Goal: Information Seeking & Learning: Learn about a topic

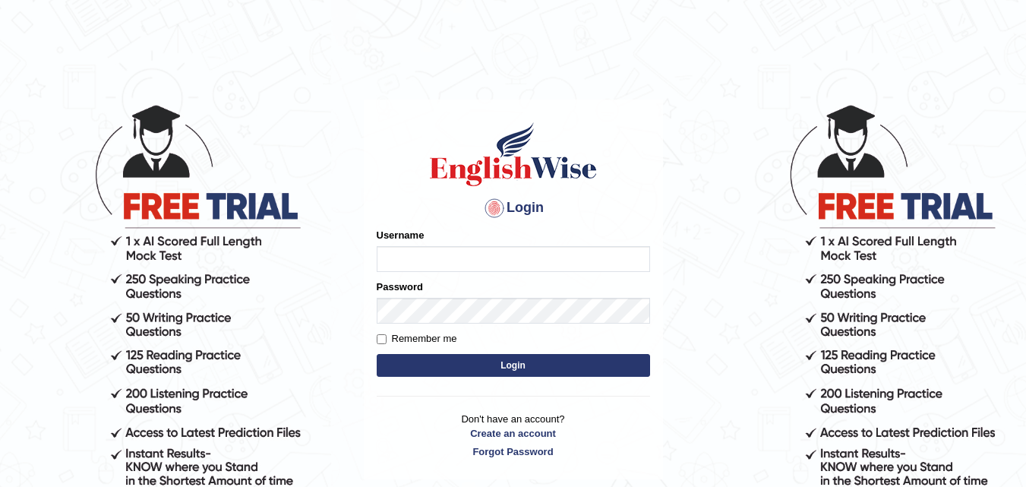
type input "Dennis123"
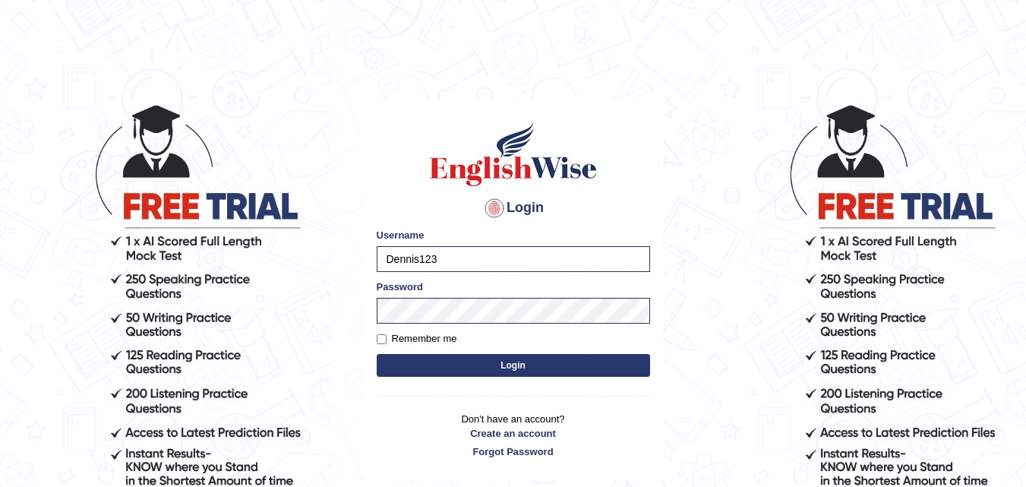
drag, startPoint x: 724, startPoint y: 342, endPoint x: 683, endPoint y: 342, distance: 41.8
click at [724, 342] on body "Login Please fix the following errors: Username Dennis123 Password Remember me …" at bounding box center [513, 295] width 1026 height 487
click at [537, 368] on button "Login" at bounding box center [513, 365] width 273 height 23
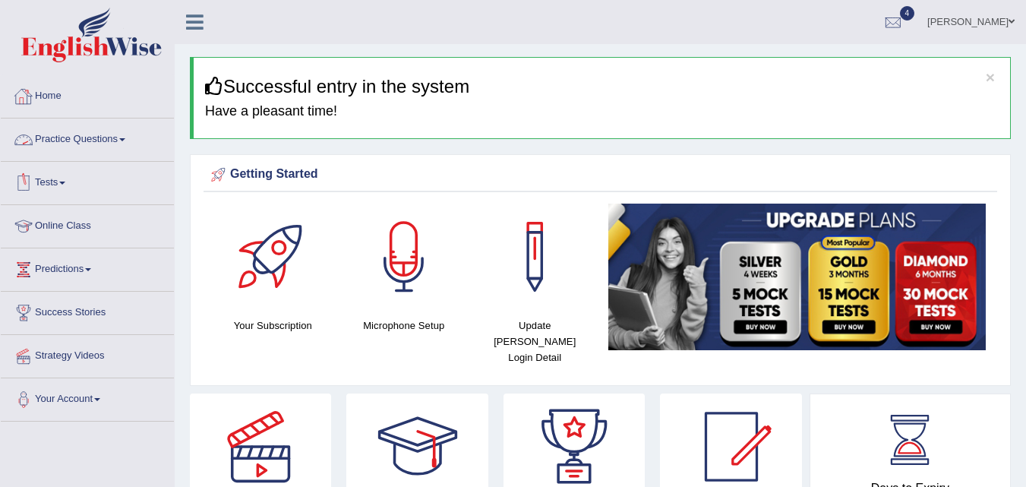
click at [121, 138] on link "Practice Questions" at bounding box center [87, 137] width 173 height 38
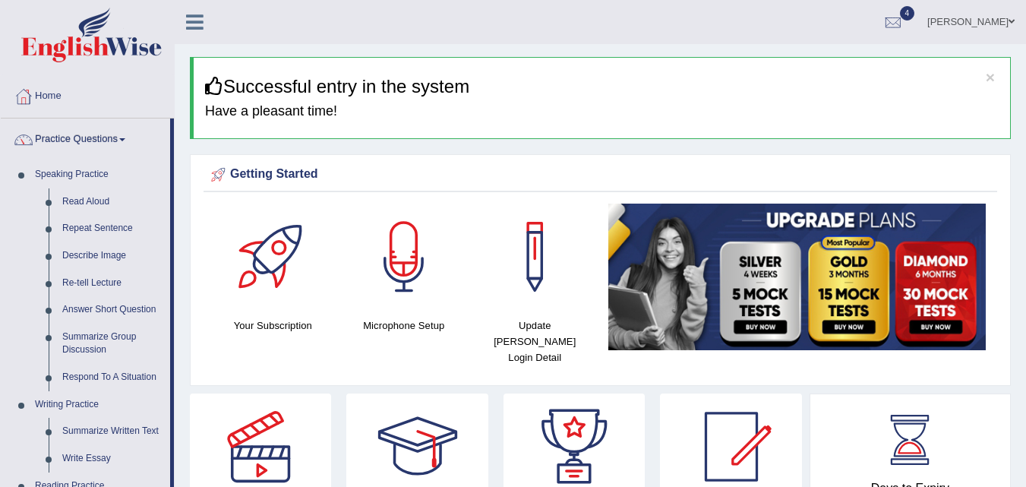
scroll to position [76, 0]
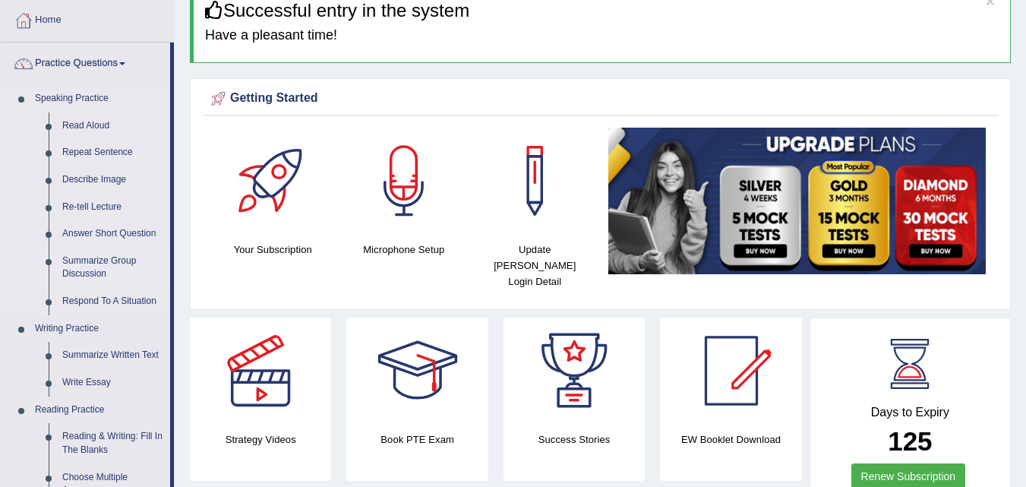
click at [94, 261] on link "Summarize Group Discussion" at bounding box center [112, 268] width 115 height 40
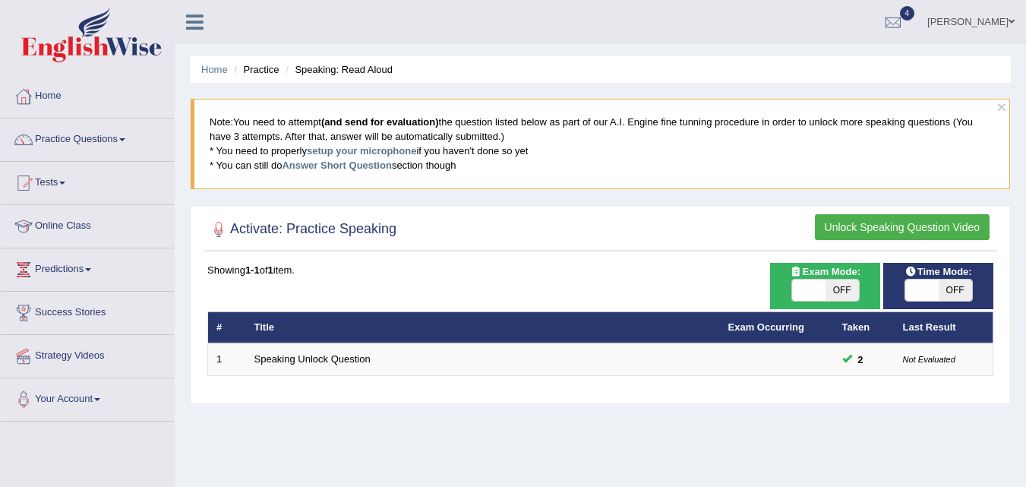
click at [137, 135] on link "Practice Questions" at bounding box center [87, 137] width 173 height 38
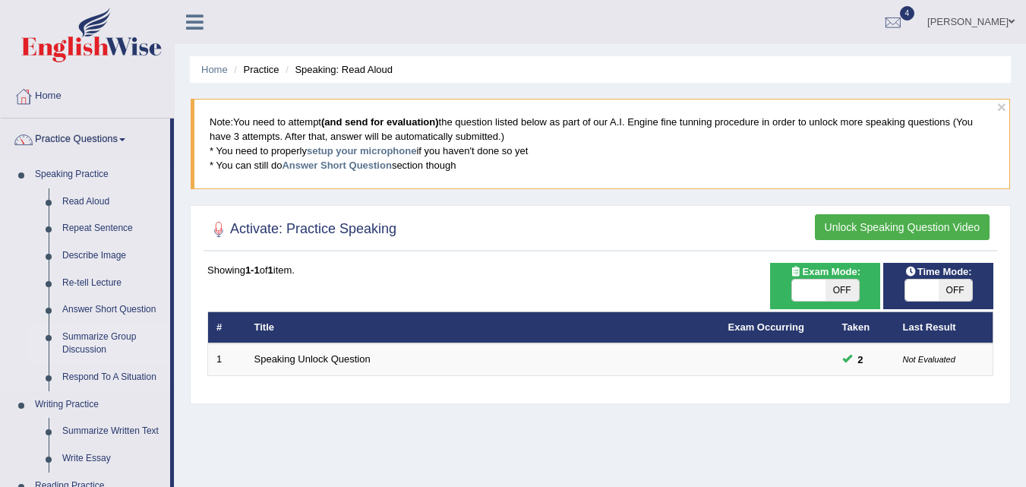
scroll to position [228, 0]
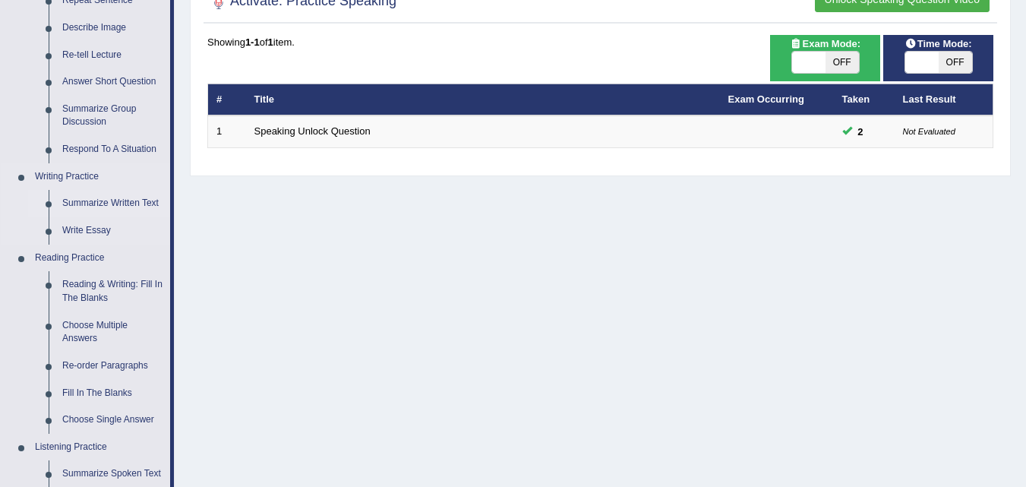
click at [131, 200] on link "Summarize Written Text" at bounding box center [112, 203] width 115 height 27
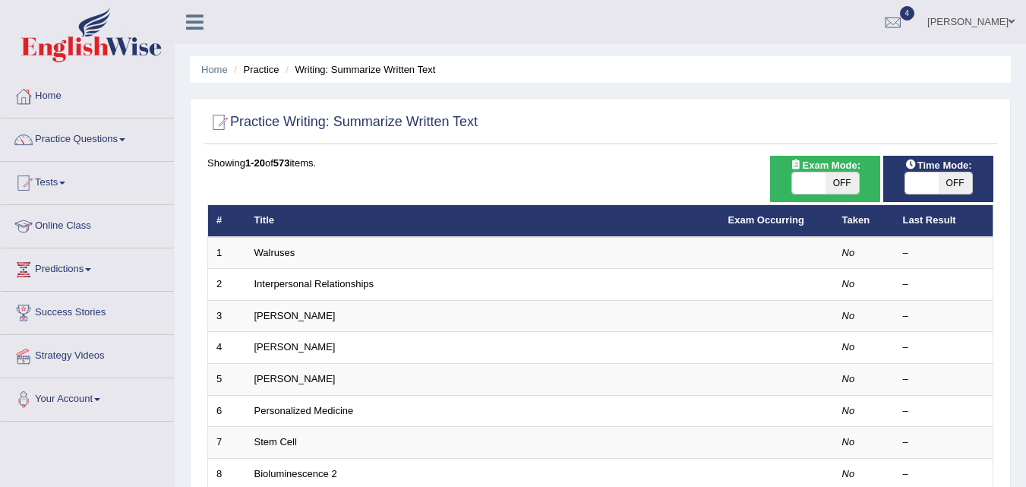
click at [818, 178] on span at bounding box center [808, 182] width 33 height 21
checkbox input "true"
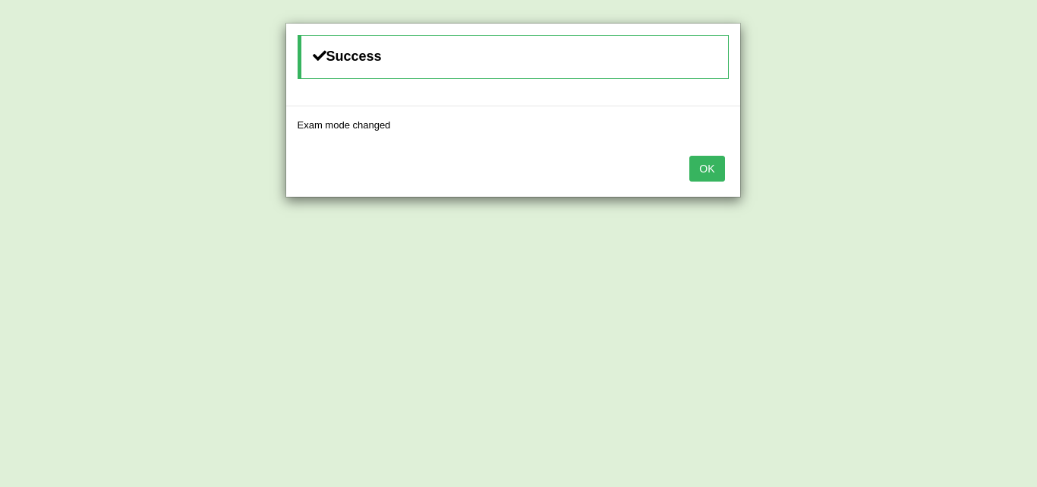
click at [700, 175] on button "OK" at bounding box center [706, 169] width 35 height 26
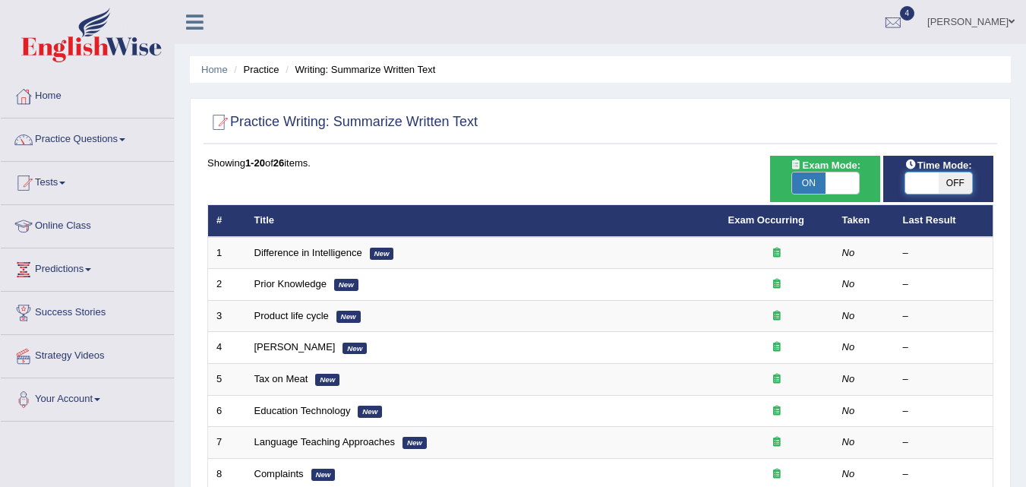
drag, startPoint x: 936, startPoint y: 185, endPoint x: 734, endPoint y: 208, distance: 203.3
click at [931, 185] on span at bounding box center [921, 182] width 33 height 21
checkbox input "true"
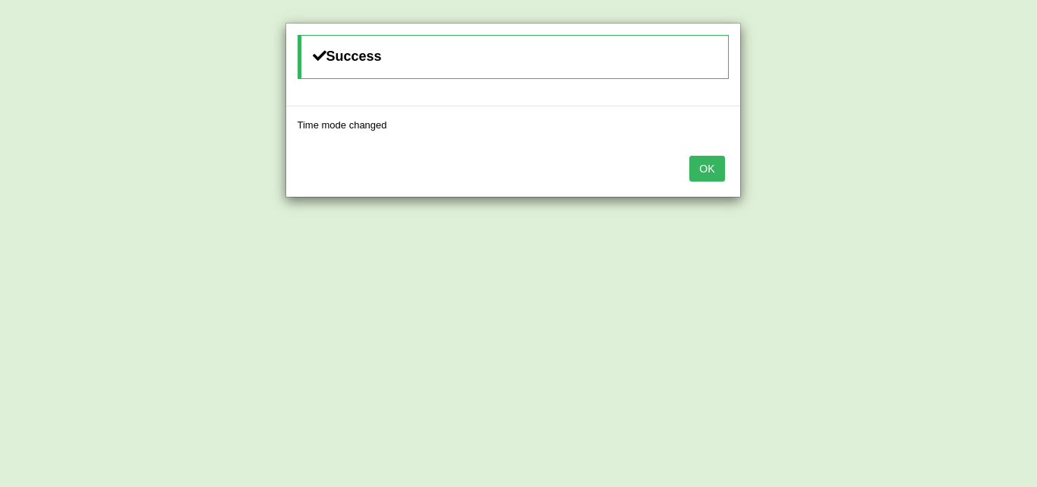
click at [721, 176] on button "OK" at bounding box center [706, 169] width 35 height 26
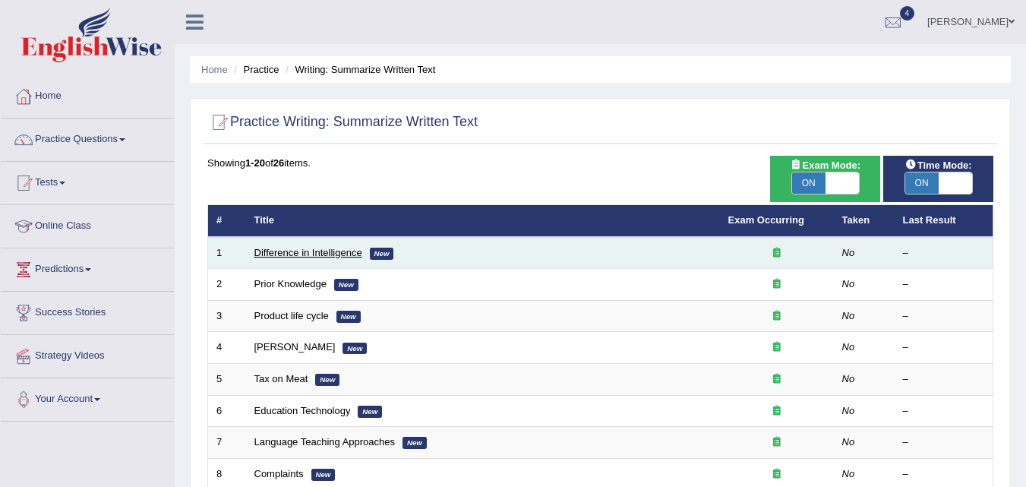
click at [286, 251] on link "Difference in Intelligence" at bounding box center [308, 252] width 108 height 11
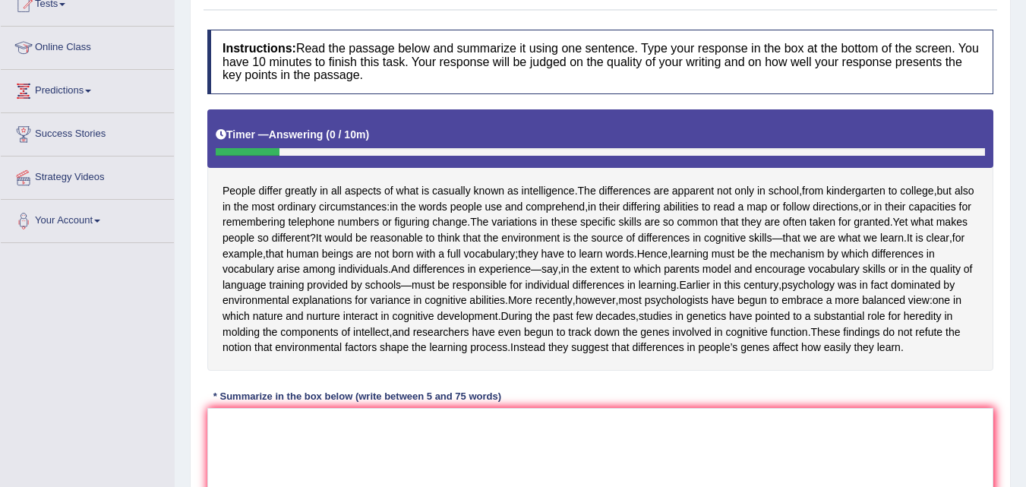
scroll to position [152, 0]
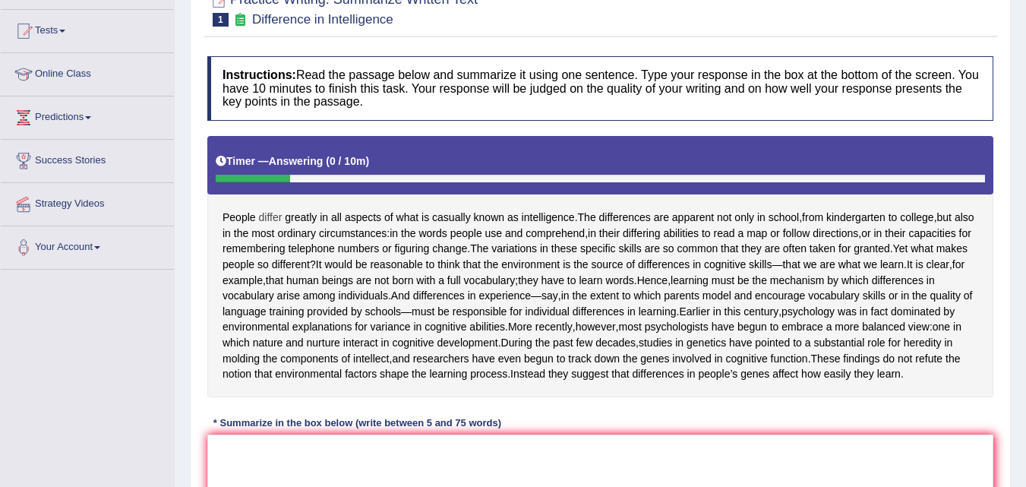
drag, startPoint x: 223, startPoint y: 219, endPoint x: 262, endPoint y: 220, distance: 38.7
click at [262, 220] on div "People differ greatly in all aspects of what is casually known as intelligence …" at bounding box center [600, 266] width 786 height 261
drag, startPoint x: 225, startPoint y: 216, endPoint x: 403, endPoint y: 226, distance: 178.7
click at [403, 226] on div "People differ greatly in all aspects of what is casually known as intelligence …" at bounding box center [600, 266] width 786 height 261
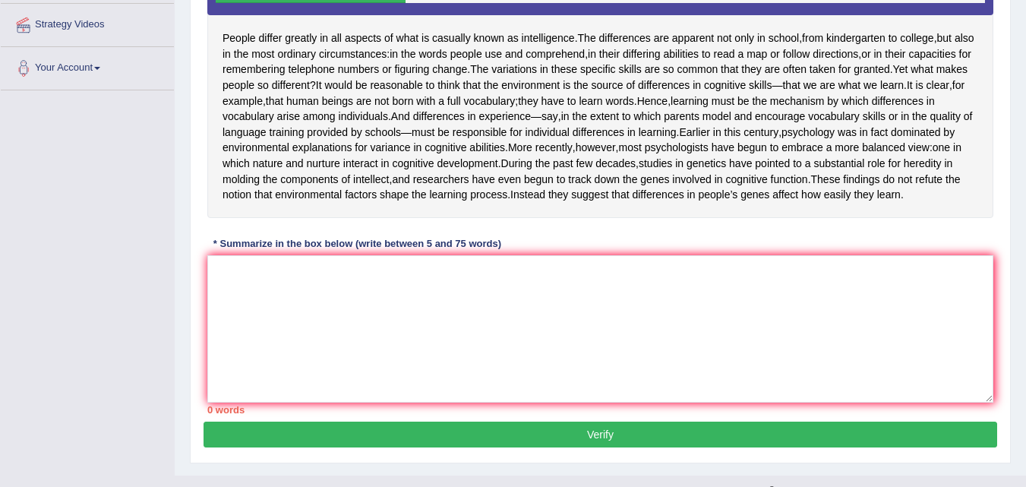
scroll to position [304, 0]
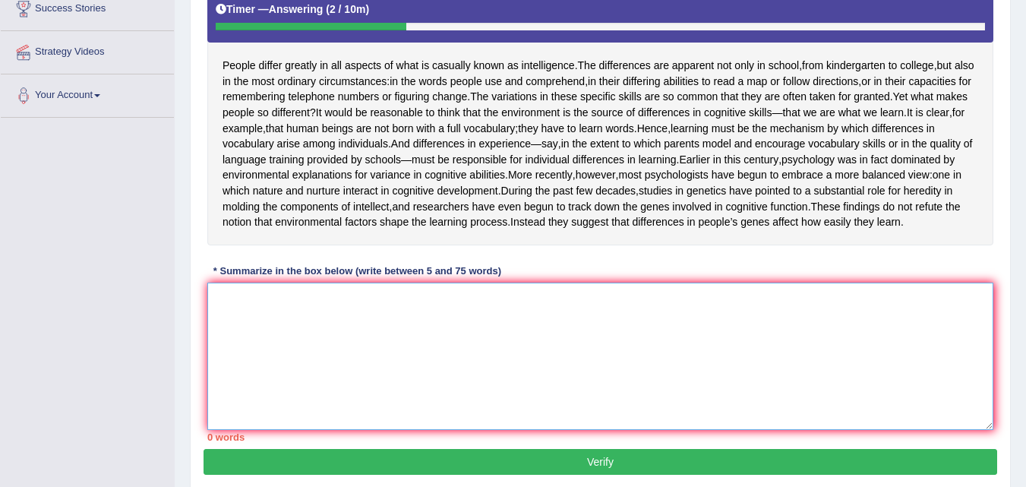
click at [291, 356] on textarea at bounding box center [600, 355] width 786 height 147
click at [299, 390] on textarea at bounding box center [600, 355] width 786 height 147
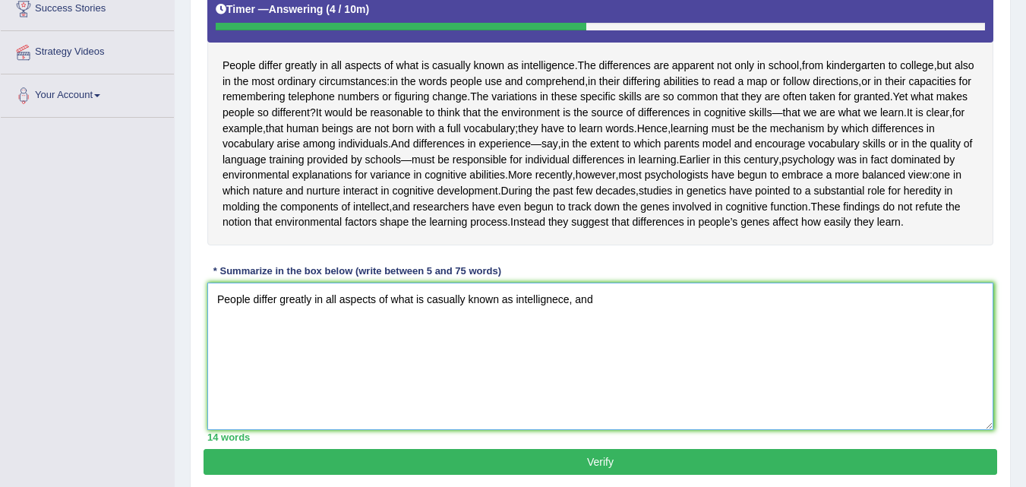
click at [595, 365] on textarea "People differ greatly in all aspects of what is casually known as intellignece,…" at bounding box center [600, 355] width 786 height 147
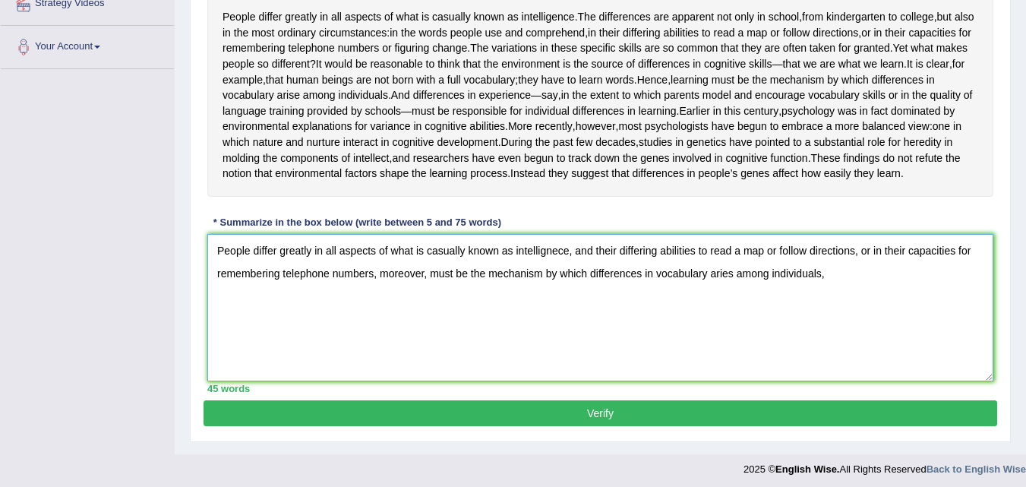
scroll to position [380, 0]
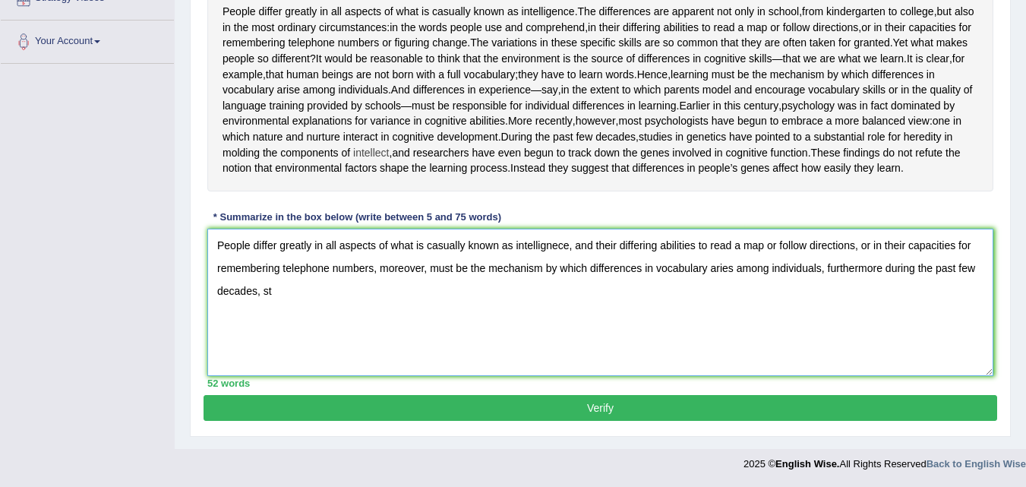
type textarea "People differ greatly in all aspects of what is casually known as intellignece,…"
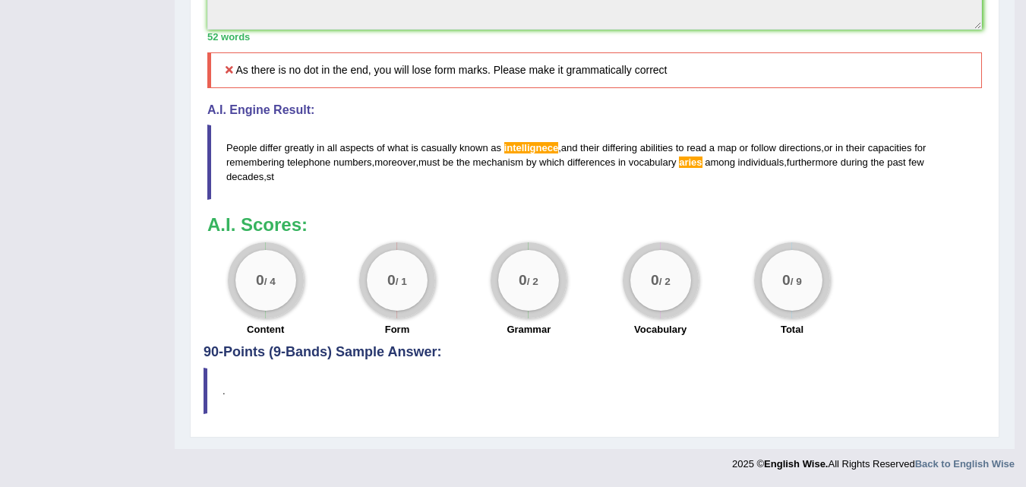
scroll to position [744, 0]
drag, startPoint x: 443, startPoint y: 349, endPoint x: 115, endPoint y: 379, distance: 328.6
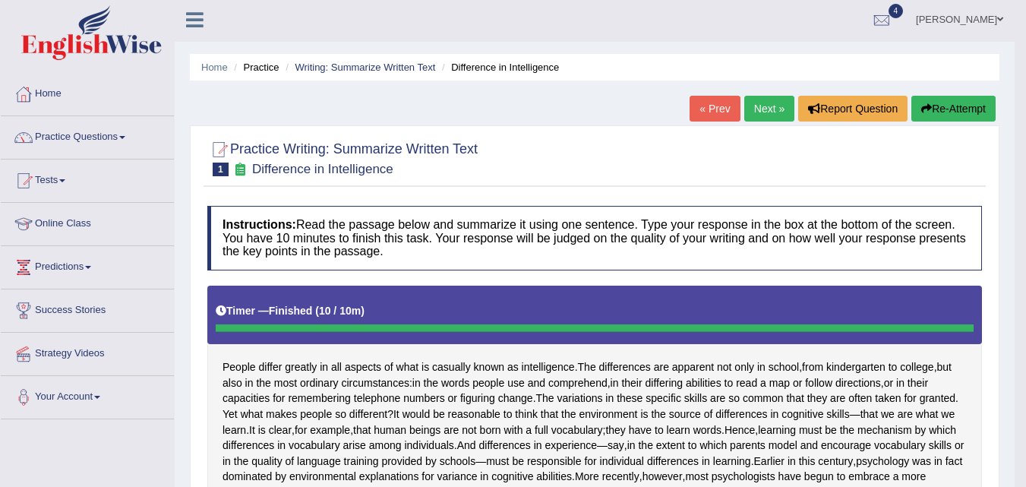
scroll to position [0, 0]
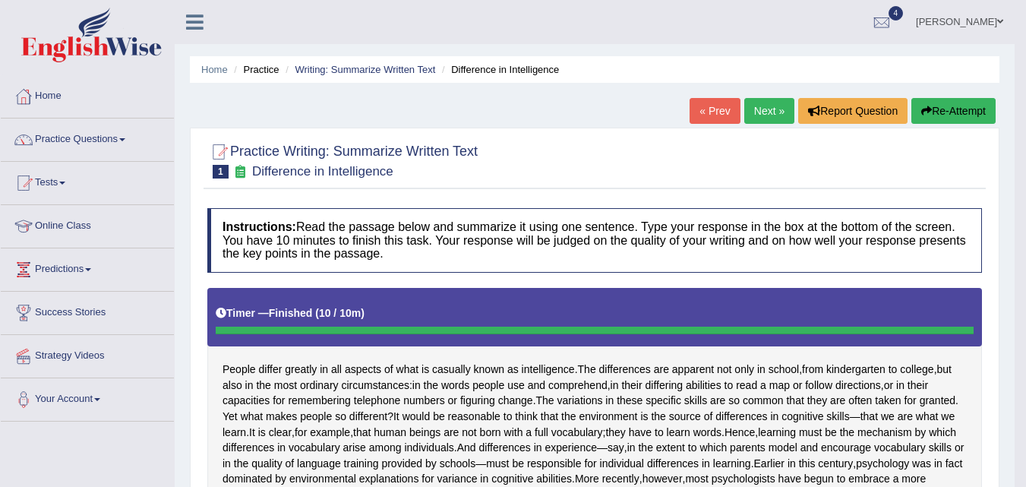
click at [936, 107] on button "Re-Attempt" at bounding box center [953, 111] width 84 height 26
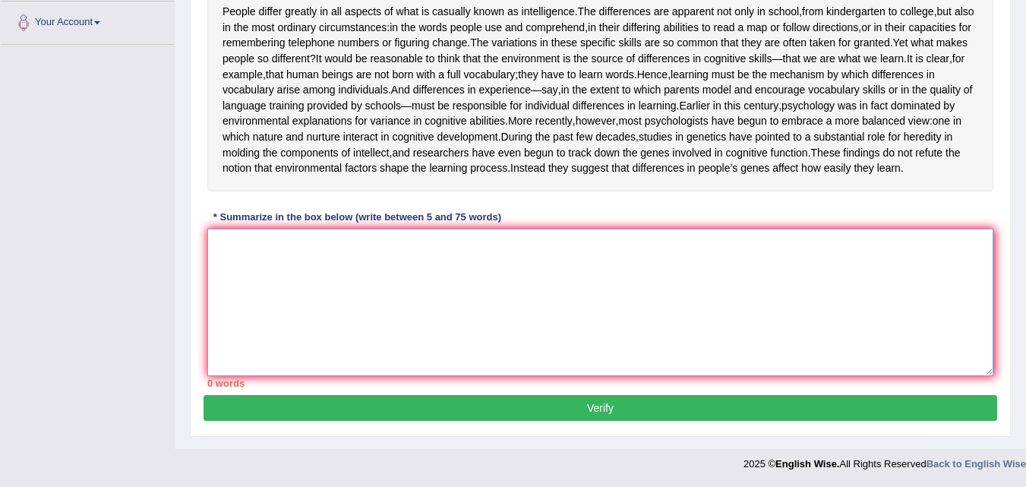
click at [317, 343] on textarea at bounding box center [600, 302] width 786 height 147
paste textarea "People differ greatly in all aspects of what is casually known as intellignece,…"
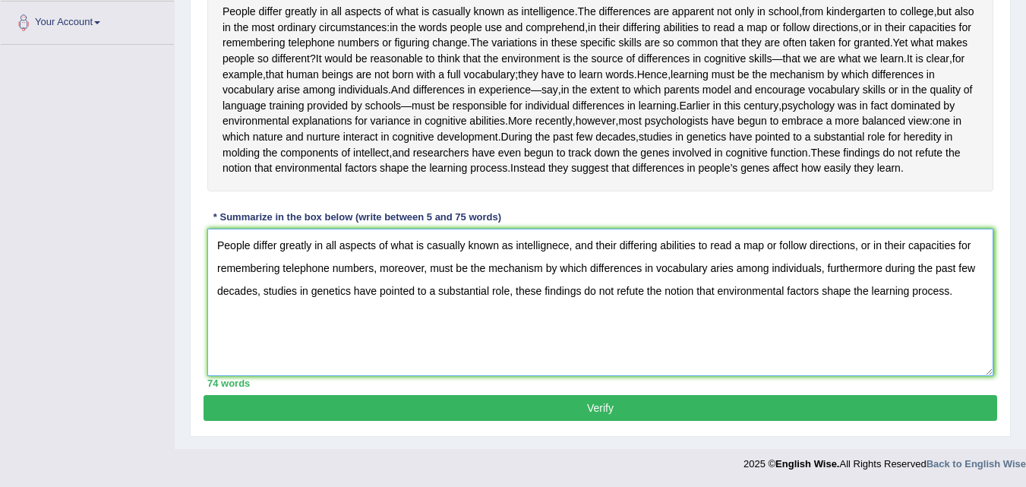
scroll to position [363, 0]
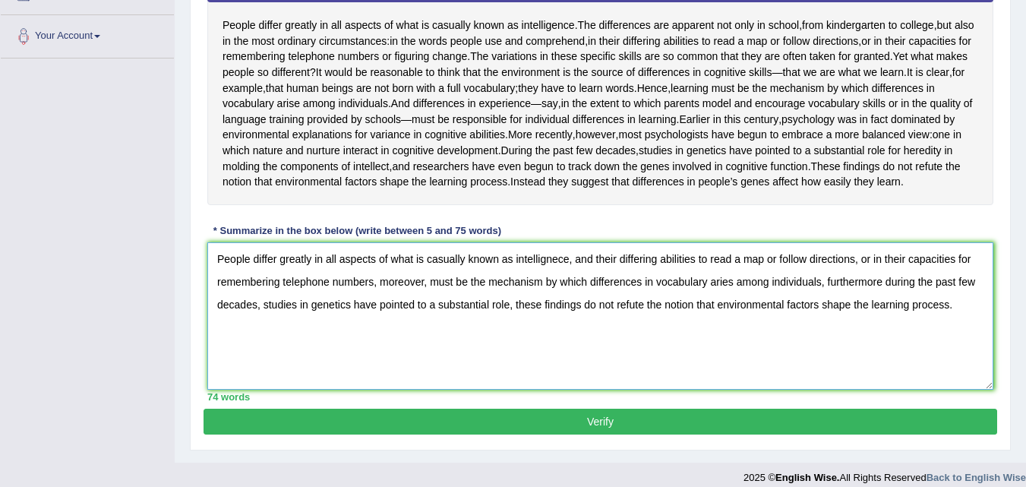
drag, startPoint x: 556, startPoint y: 323, endPoint x: 547, endPoint y: 323, distance: 8.4
click at [547, 323] on textarea "People differ greatly in all aspects of what is casually known as intellignece,…" at bounding box center [600, 315] width 786 height 147
drag, startPoint x: 733, startPoint y: 347, endPoint x: 724, endPoint y: 347, distance: 9.1
click at [724, 347] on textarea "People differ greatly in all aspects of what is casually known as intelligence,…" at bounding box center [600, 315] width 786 height 147
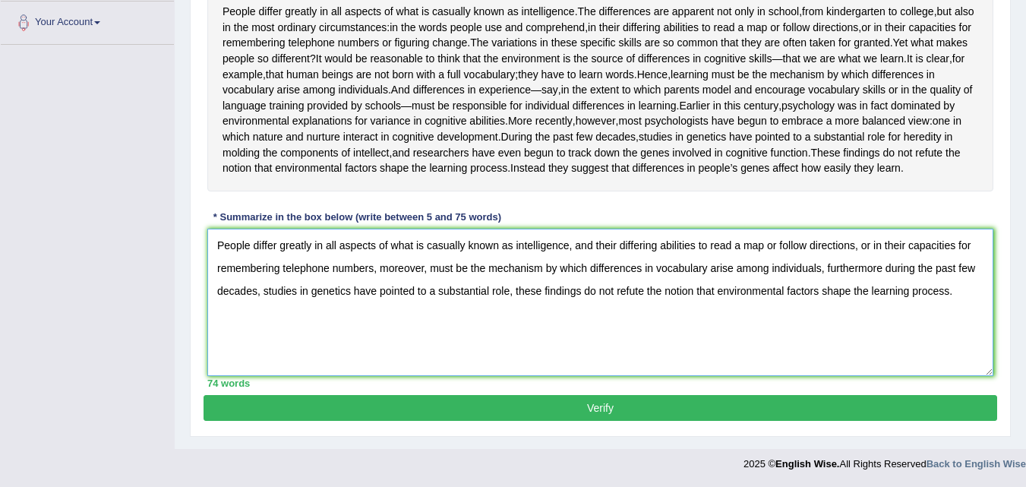
type textarea "People differ greatly in all aspects of what is casually known as intelligence,…"
click at [607, 400] on button "Verify" at bounding box center [601, 408] width 794 height 26
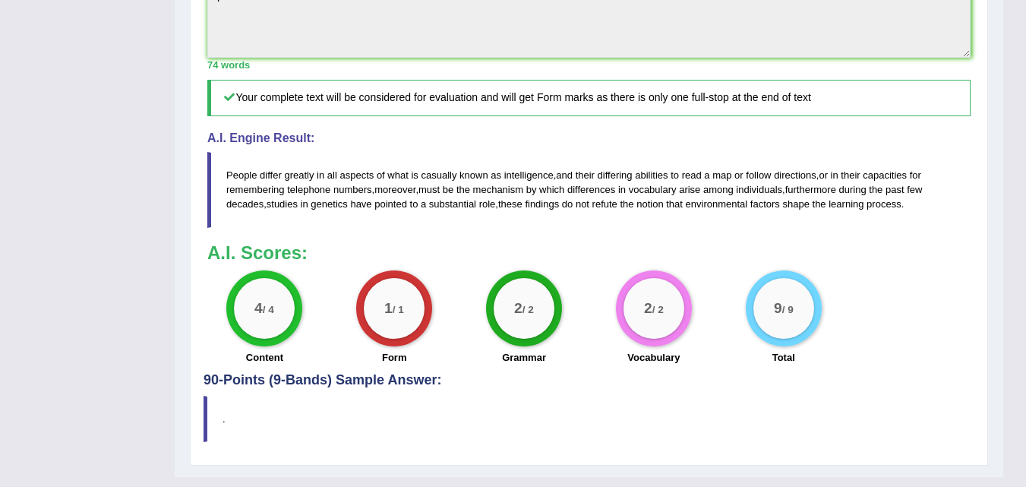
scroll to position [617, 0]
drag, startPoint x: 226, startPoint y: 222, endPoint x: 555, endPoint y: 235, distance: 329.8
click at [555, 228] on blockquote "People differ greatly in all aspects of what is casually known as intelligence …" at bounding box center [588, 190] width 763 height 75
drag, startPoint x: 900, startPoint y: 257, endPoint x: 345, endPoint y: 240, distance: 555.3
click at [348, 228] on blockquote "People differ greatly in all aspects of what is casually known as intelligence …" at bounding box center [588, 190] width 763 height 75
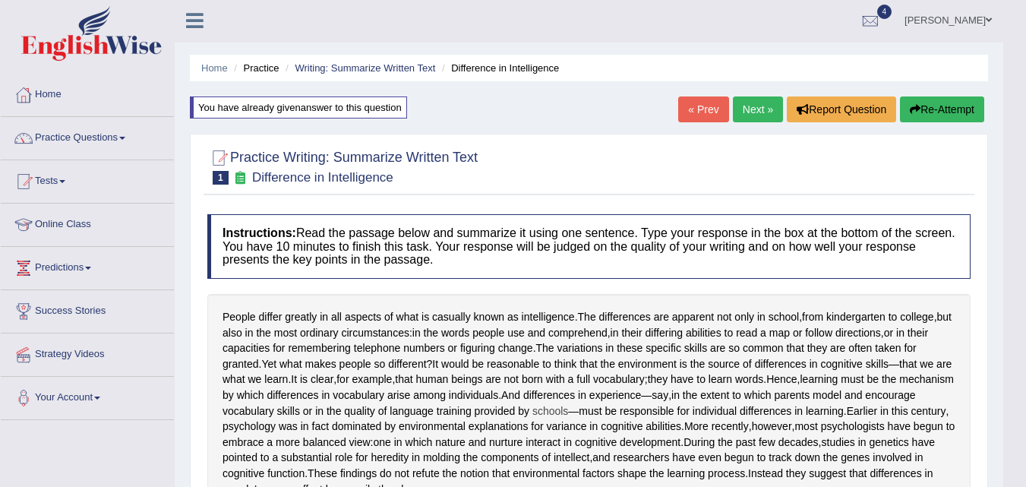
scroll to position [0, 0]
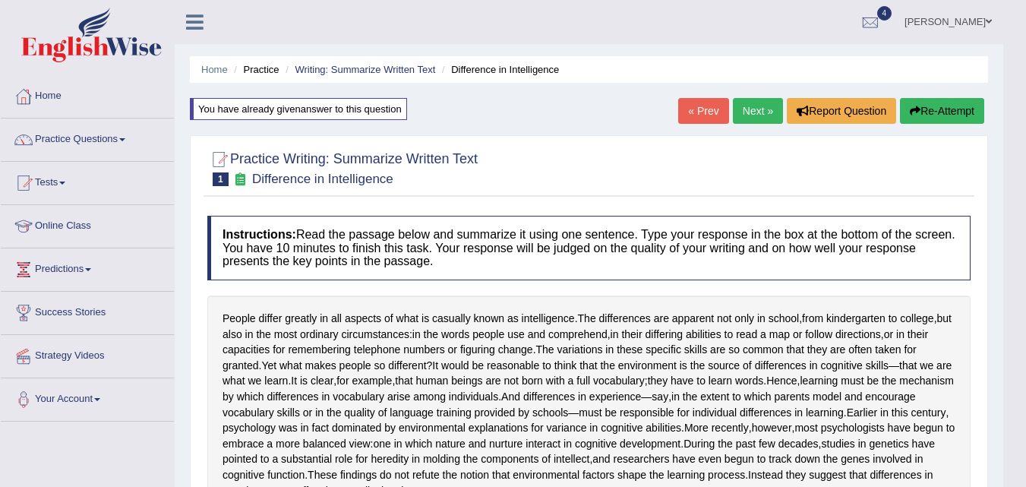
click at [759, 111] on link "Next »" at bounding box center [758, 111] width 50 height 26
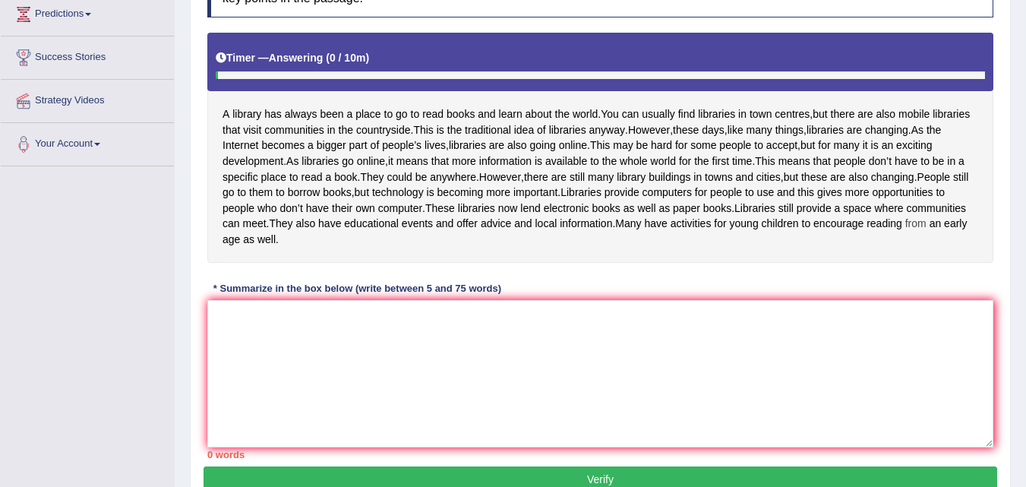
scroll to position [228, 0]
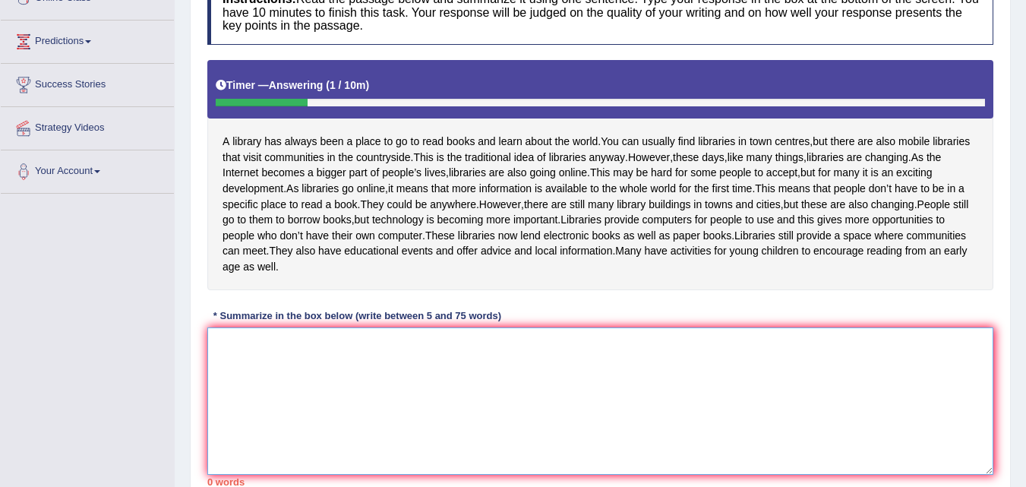
click at [270, 399] on textarea at bounding box center [600, 400] width 786 height 147
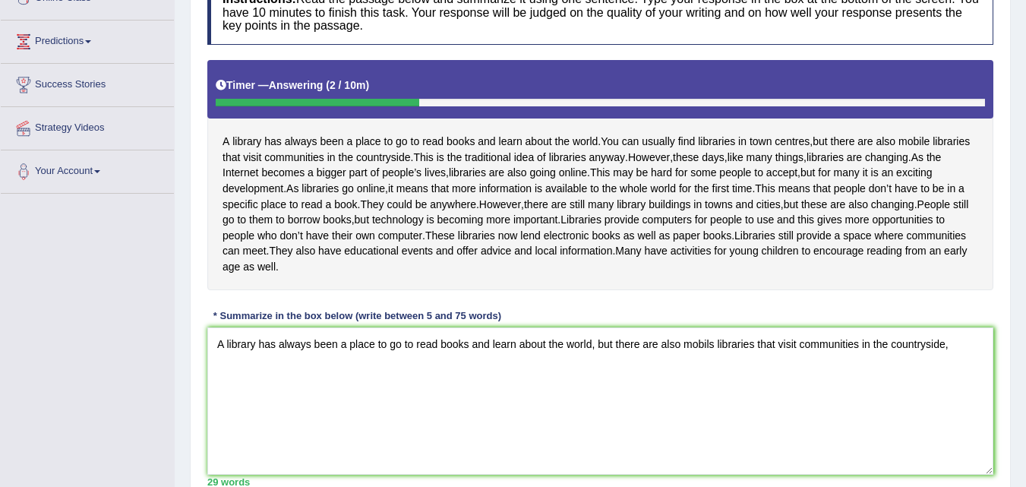
click at [592, 200] on div "A library has always been a place to go to read books and learn about the world…" at bounding box center [600, 175] width 786 height 230
click at [962, 392] on textarea "A library has always been a place to go to read books and learn about the world…" at bounding box center [600, 400] width 786 height 147
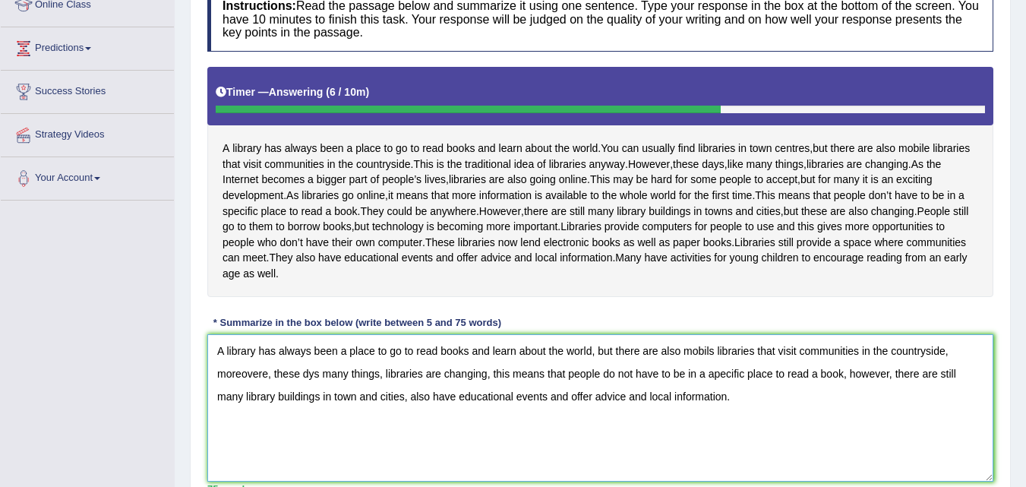
scroll to position [297, 0]
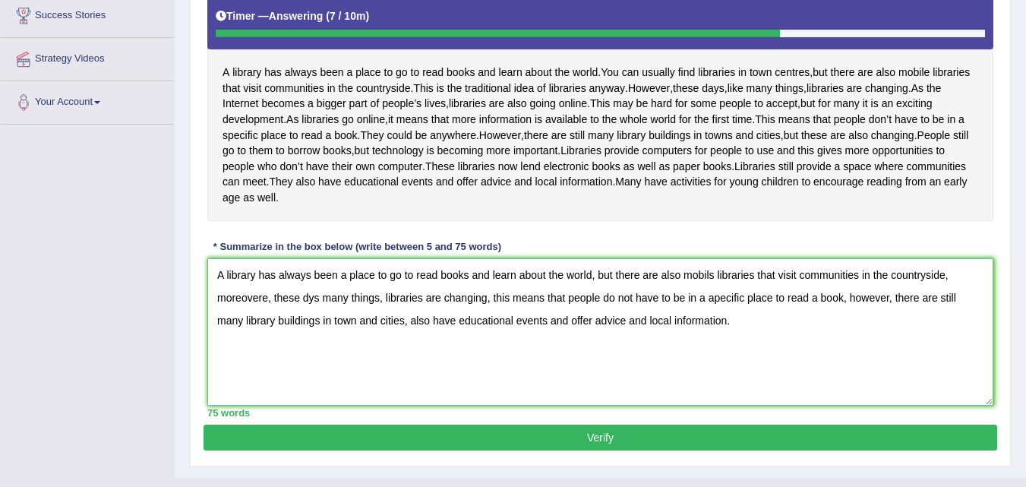
drag, startPoint x: 714, startPoint y: 322, endPoint x: 763, endPoint y: 446, distance: 133.3
click at [716, 332] on textarea "A library has always been a place to go to read books and learn about the world…" at bounding box center [600, 331] width 786 height 147
click at [311, 345] on textarea "A library has always been a place to go to read books and learn about the world…" at bounding box center [600, 331] width 786 height 147
click at [327, 346] on textarea "A library has always been a place to go to read books and learn about the world…" at bounding box center [600, 331] width 786 height 147
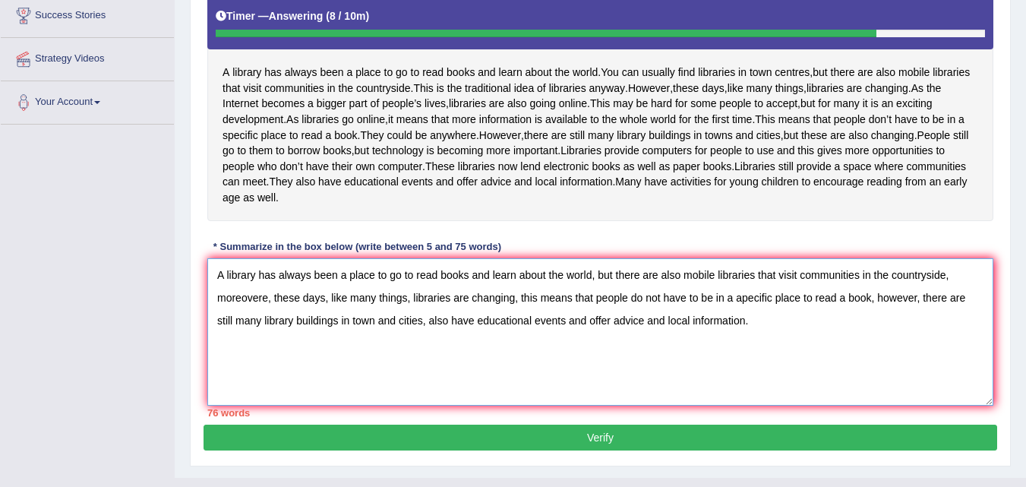
click at [440, 382] on textarea "A library has always been a place to go to read books and learn about the world…" at bounding box center [600, 331] width 786 height 147
click at [479, 391] on textarea "A library has always been a place to go to read books and learn about the world…" at bounding box center [600, 331] width 786 height 147
click at [476, 397] on textarea "A library has always been a place to go to read books and learn about the world…" at bounding box center [600, 331] width 786 height 147
click at [573, 354] on textarea "A library has always been a place to go to read books and learn about the world…" at bounding box center [600, 331] width 786 height 147
drag, startPoint x: 348, startPoint y: 347, endPoint x: 331, endPoint y: 345, distance: 16.9
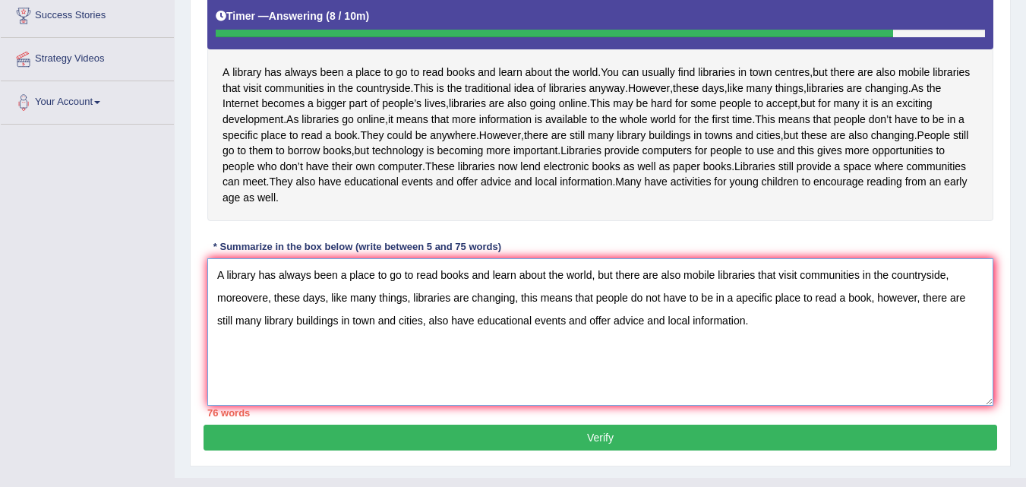
click at [331, 345] on textarea "A library has always been a place to go to read books and learn about the world…" at bounding box center [600, 331] width 786 height 147
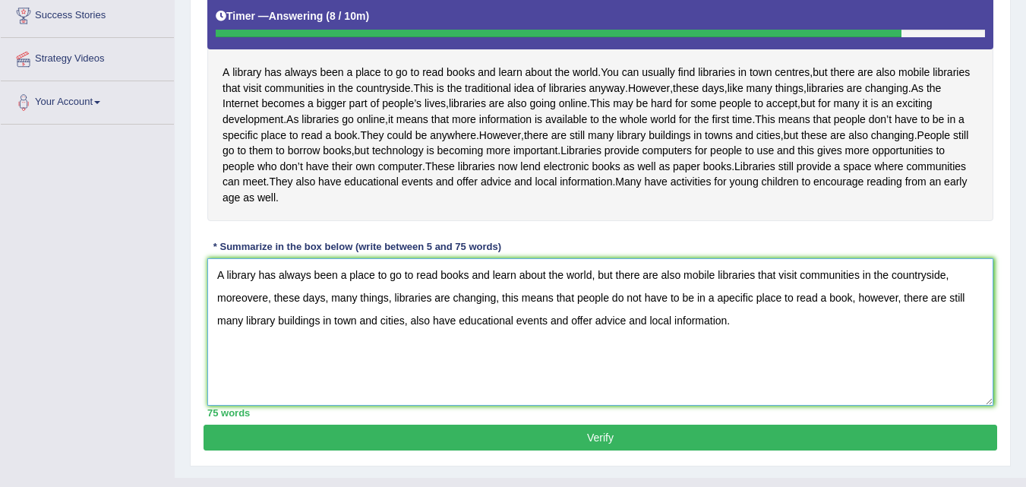
click at [724, 344] on textarea "A library has always been a place to go to read books and learn about the world…" at bounding box center [600, 331] width 786 height 147
click at [720, 345] on textarea "A library has always been a place to go to read books and learn about the world…" at bounding box center [600, 331] width 786 height 147
click at [717, 343] on textarea "A library has always been a place to go to read books and learn about the world…" at bounding box center [600, 331] width 786 height 147
click at [721, 345] on textarea "A library has always been a place to go to read books and learn about the world…" at bounding box center [600, 331] width 786 height 147
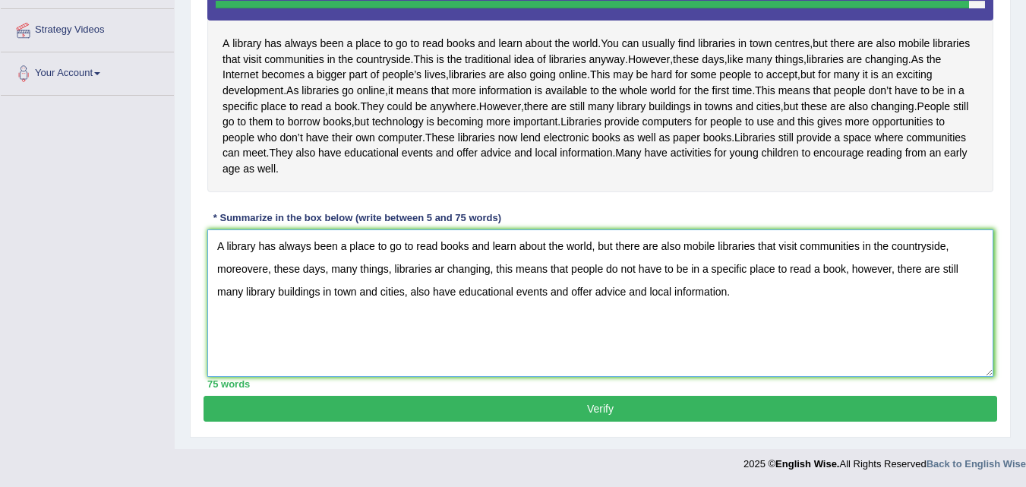
scroll to position [373, 0]
type textarea "A library has always been a place to go to read books and learn about the world…"
click at [630, 404] on button "Verify" at bounding box center [601, 409] width 794 height 26
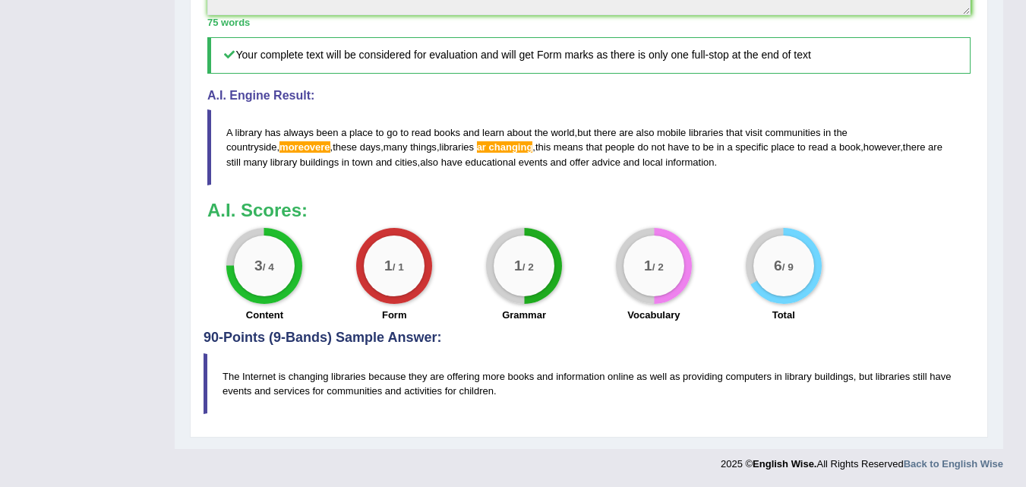
scroll to position [653, 0]
drag, startPoint x: 685, startPoint y: 159, endPoint x: 291, endPoint y: 118, distance: 396.3
click at [383, 121] on blockquote "A library has always been a place to go to read books and learn about the world…" at bounding box center [588, 146] width 763 height 75
drag, startPoint x: 225, startPoint y: 130, endPoint x: 300, endPoint y: 158, distance: 80.3
click at [300, 158] on blockquote "A library has always been a place to go to read books and learn about the world…" at bounding box center [588, 146] width 763 height 75
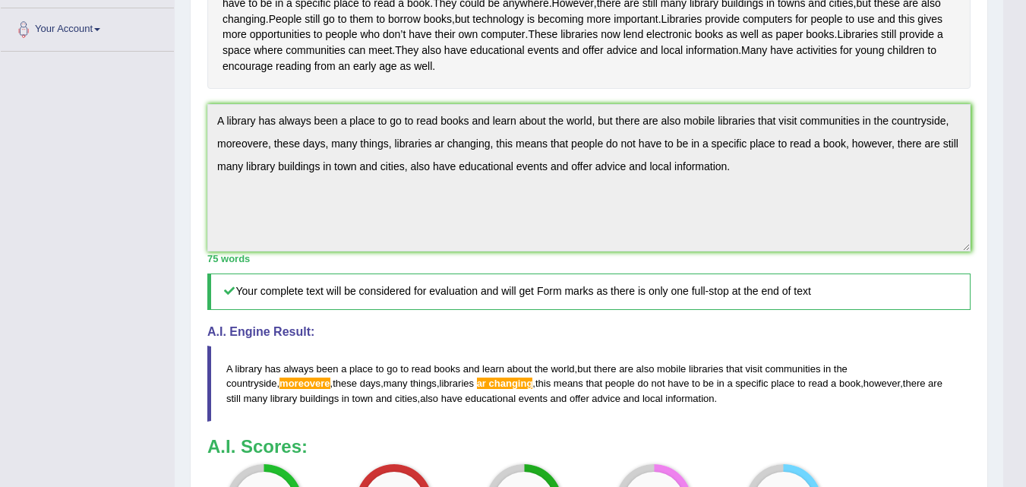
scroll to position [349, 0]
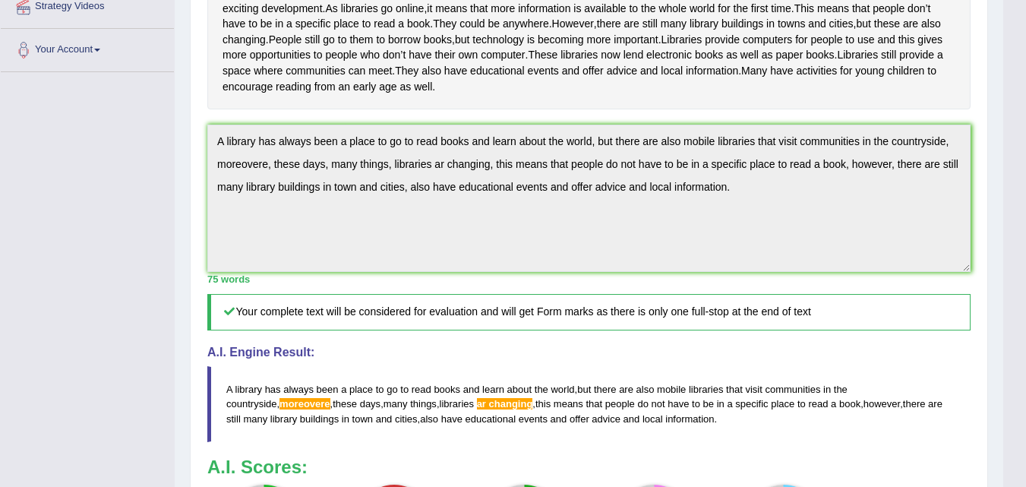
click at [184, 185] on div "Home Practice Writing: Summarize Written Text A library « Prev Next » Report Qu…" at bounding box center [589, 178] width 828 height 1055
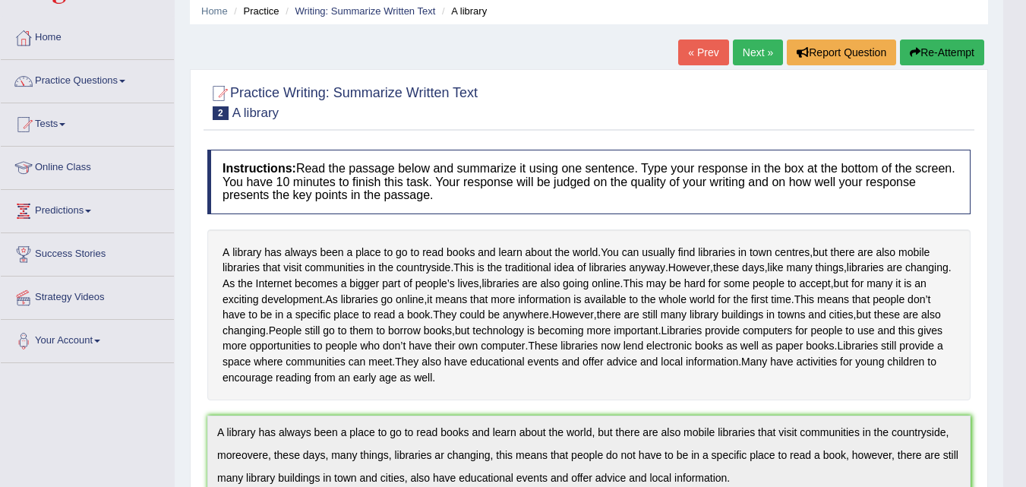
scroll to position [0, 0]
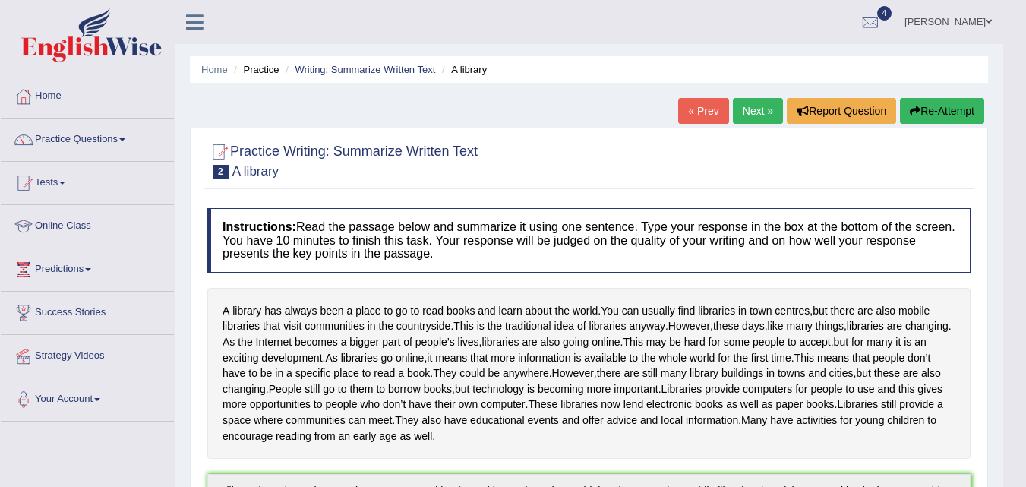
click at [928, 114] on button "Re-Attempt" at bounding box center [942, 111] width 84 height 26
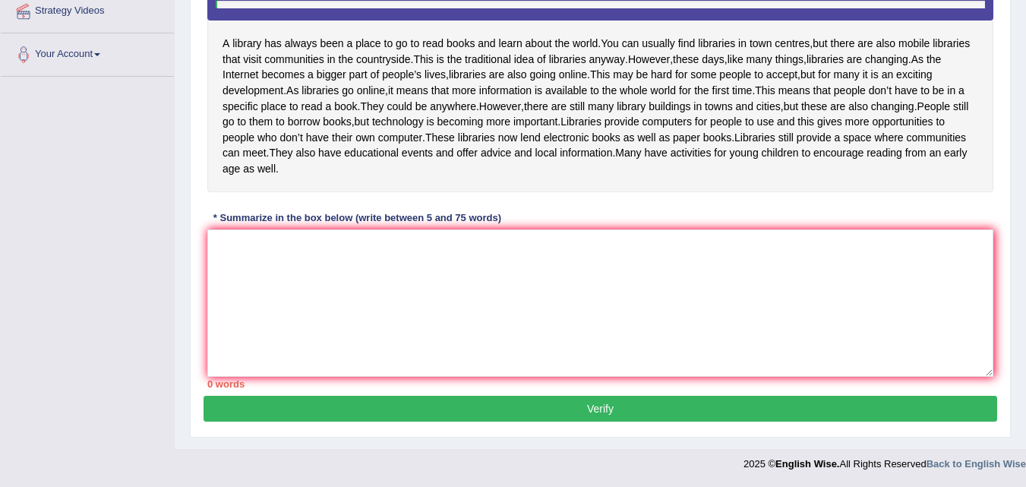
scroll to position [392, 0]
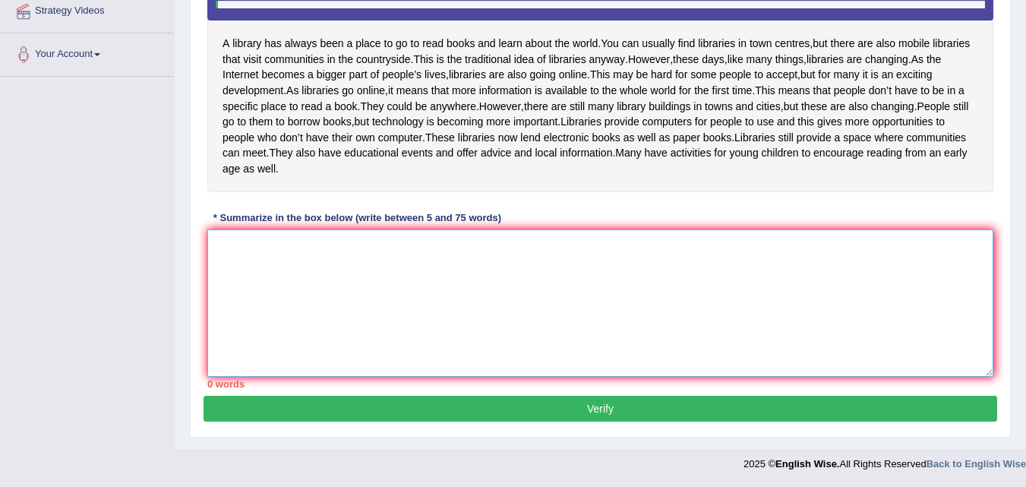
click at [330, 274] on textarea at bounding box center [600, 302] width 786 height 147
paste textarea "A library has always been a place to go to read books and learn about the world…"
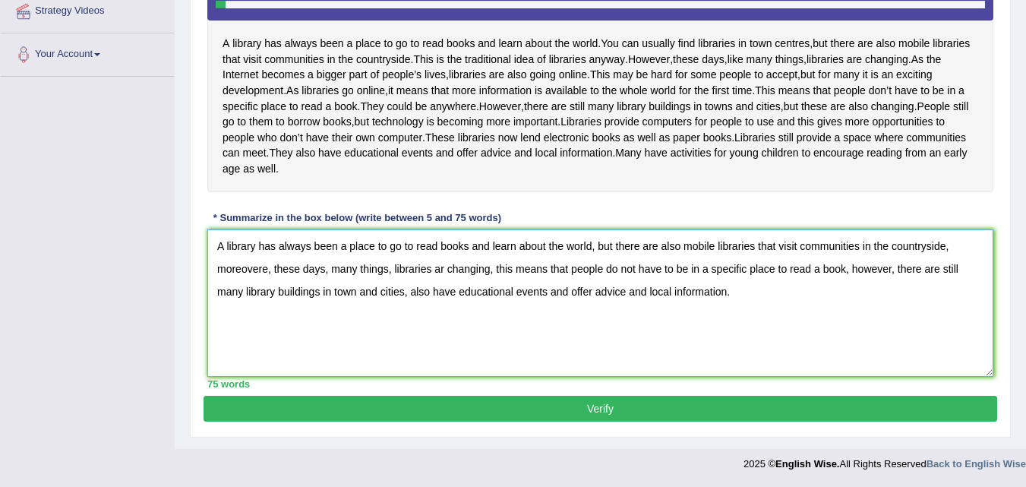
drag, startPoint x: 267, startPoint y: 266, endPoint x: 284, endPoint y: 355, distance: 90.4
click at [267, 268] on textarea "A library has always been a place to go to read books and learn about the world…" at bounding box center [600, 302] width 786 height 147
click at [436, 270] on textarea "A library has always been a place to go to read books and learn about the world…" at bounding box center [600, 302] width 786 height 147
type textarea "A library has always been a place to go to read books and learn about the world…"
click at [639, 402] on button "Verify" at bounding box center [601, 409] width 794 height 26
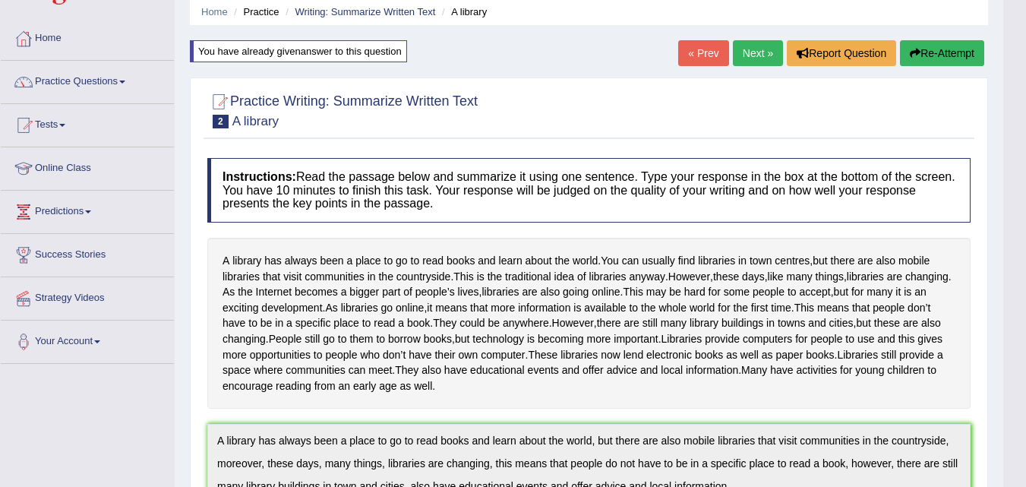
scroll to position [53, 0]
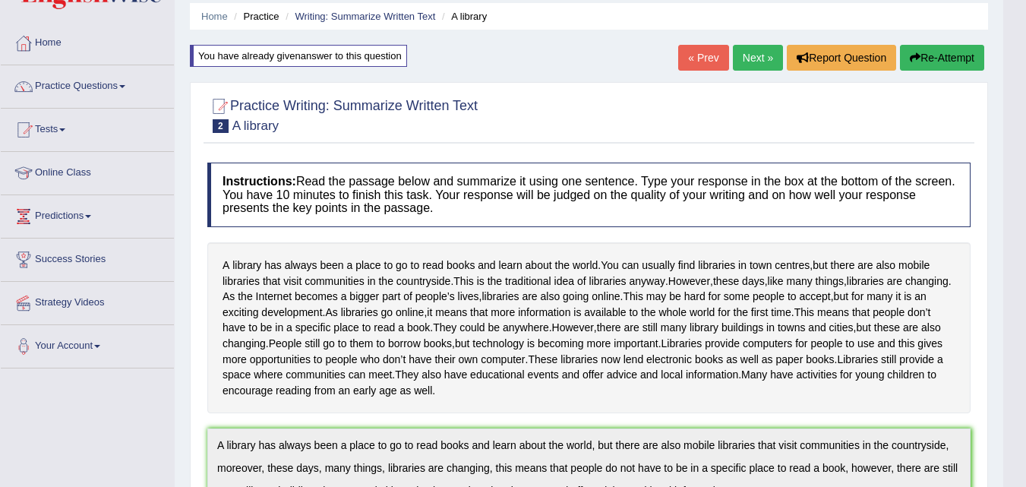
click at [741, 55] on link "Next »" at bounding box center [758, 58] width 50 height 26
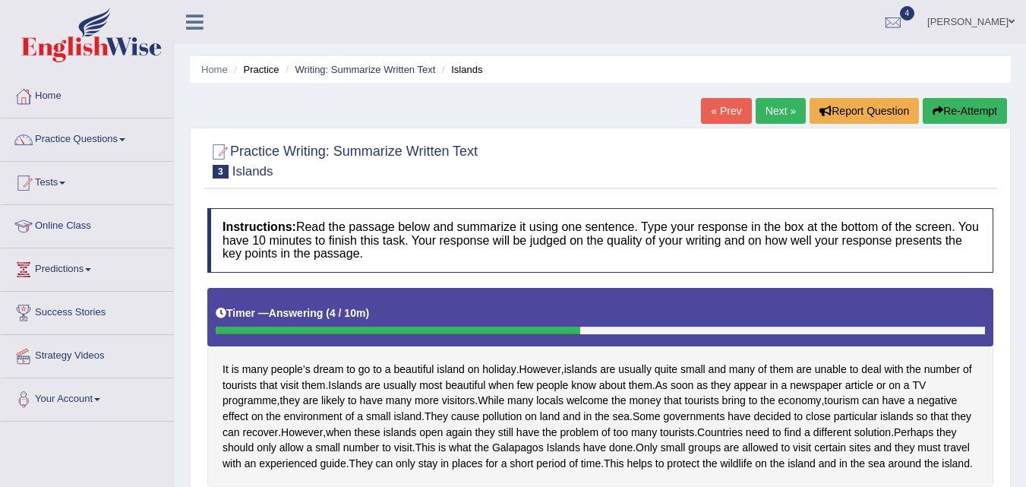
click at [967, 107] on button "Re-Attempt" at bounding box center [965, 111] width 84 height 26
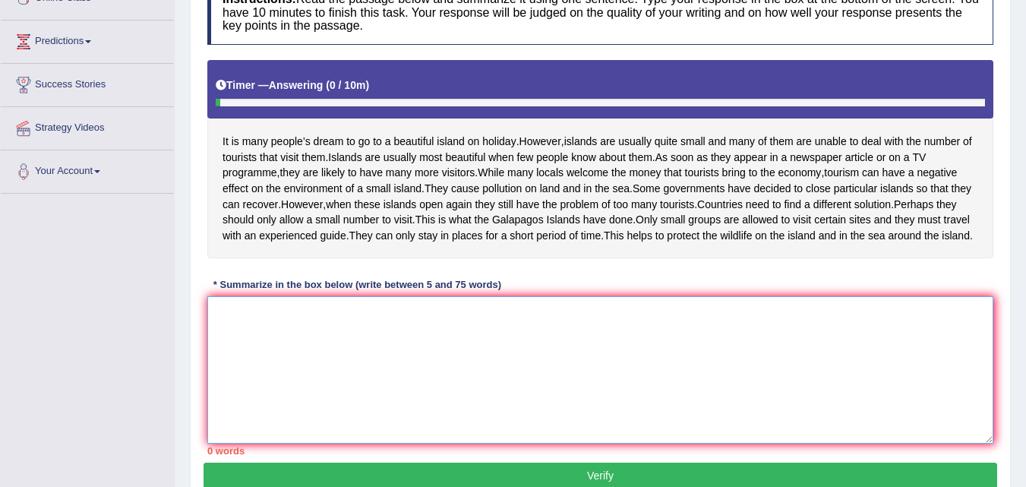
click at [233, 403] on textarea at bounding box center [600, 369] width 786 height 147
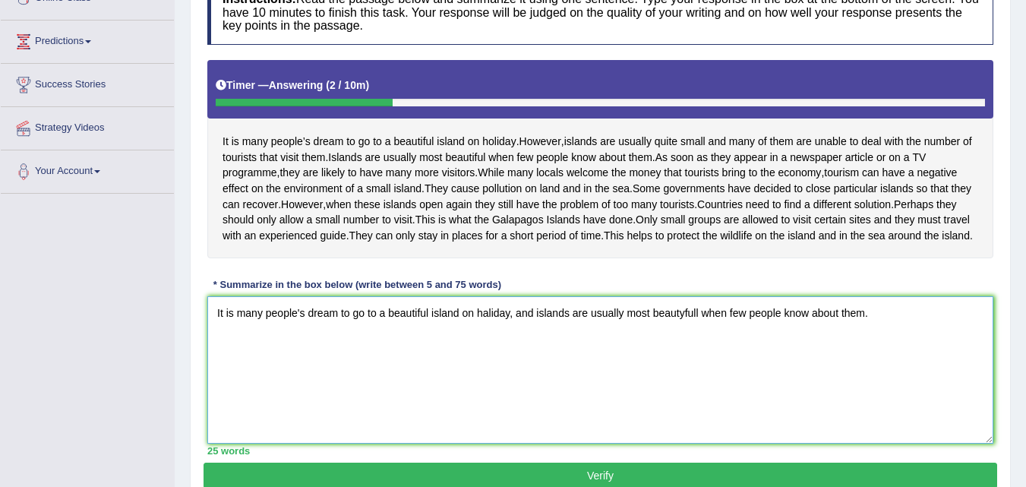
click at [709, 410] on textarea "It is many people's dream to go to a beautiful island on haliday, and islands a…" at bounding box center [600, 369] width 786 height 147
click at [687, 408] on textarea "It is many people's dream to go to a beautiful island on haliday, and islands a…" at bounding box center [600, 369] width 786 height 147
click at [684, 407] on textarea "It is many people's dream to go to a beautiful island on haliday, and islands a…" at bounding box center [600, 369] width 786 height 147
click at [889, 408] on textarea "It is many people's dream to go to a beautiful island on haliday, and islands a…" at bounding box center [600, 369] width 786 height 147
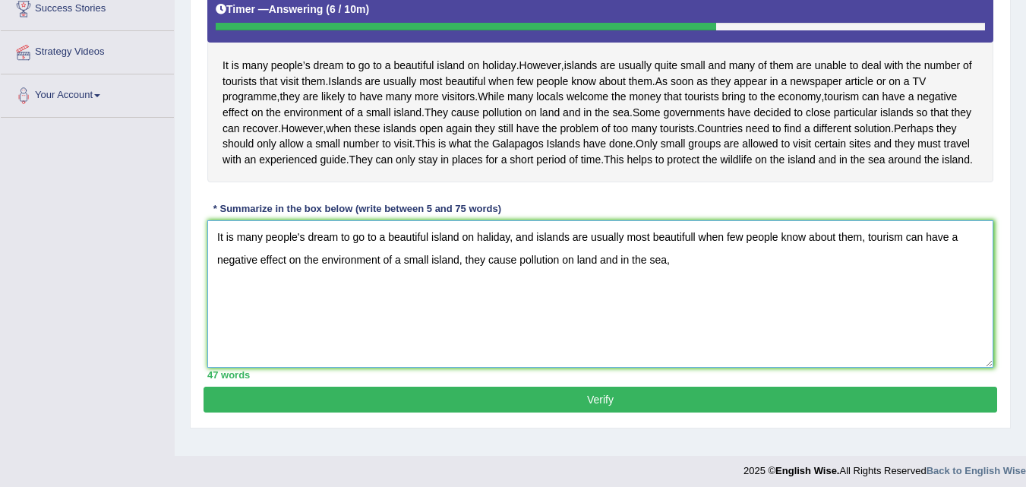
click at [693, 355] on textarea "It is many people's dream to go to a beautiful island on haliday, and islands a…" at bounding box center [600, 293] width 786 height 147
click at [692, 356] on textarea "It is many people's dream to go to a beautiful island on haliday, and islands a…" at bounding box center [600, 293] width 786 height 147
click at [693, 352] on textarea "It is many people's dream to go to a beautiful island on haliday, and islands a…" at bounding box center [600, 293] width 786 height 147
drag, startPoint x: 688, startPoint y: 349, endPoint x: 695, endPoint y: 370, distance: 22.3
click at [689, 349] on textarea "It is many people's dream to go to a beautiful island on haliday, and islands a…" at bounding box center [600, 293] width 786 height 147
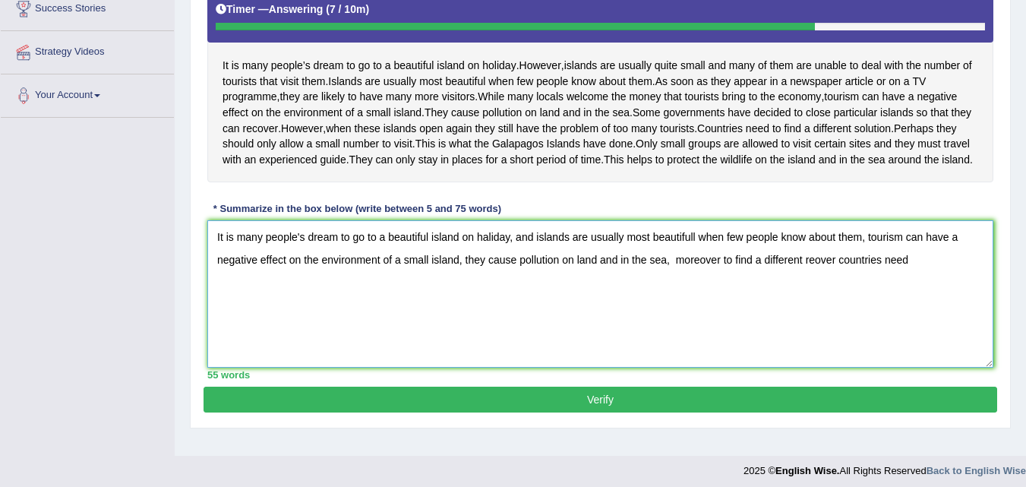
drag, startPoint x: 724, startPoint y: 352, endPoint x: 749, endPoint y: 352, distance: 24.3
click at [749, 352] on textarea "It is many people's dream to go to a beautiful island on haliday, and islands a…" at bounding box center [600, 293] width 786 height 147
click at [724, 352] on textarea "It is many people's dream to go to a beautiful island on haliday, and islands a…" at bounding box center [600, 293] width 786 height 147
drag, startPoint x: 879, startPoint y: 350, endPoint x: 1002, endPoint y: 352, distance: 123.0
click at [1002, 352] on div "Practice Writing: Summarize Written Text 3 Islands Instructions: Read the passa…" at bounding box center [600, 126] width 821 height 604
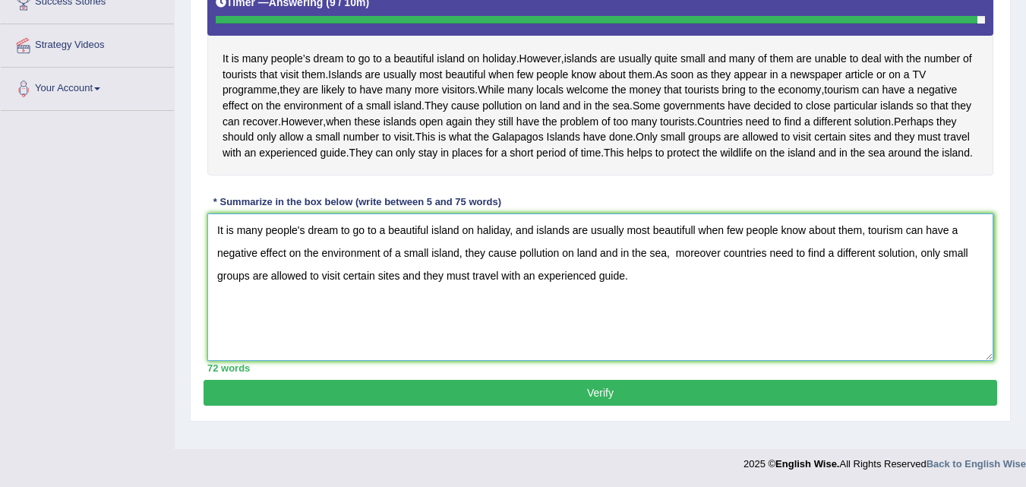
scroll to position [380, 0]
type textarea "It is many people's dream to go to a beautiful island on haliday, and islands a…"
click at [583, 405] on button "Verify" at bounding box center [601, 393] width 794 height 26
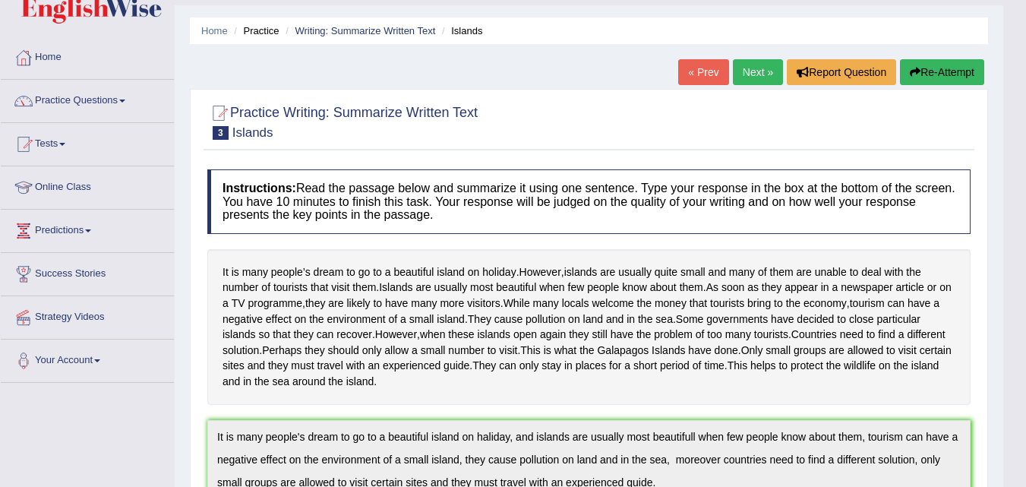
scroll to position [76, 0]
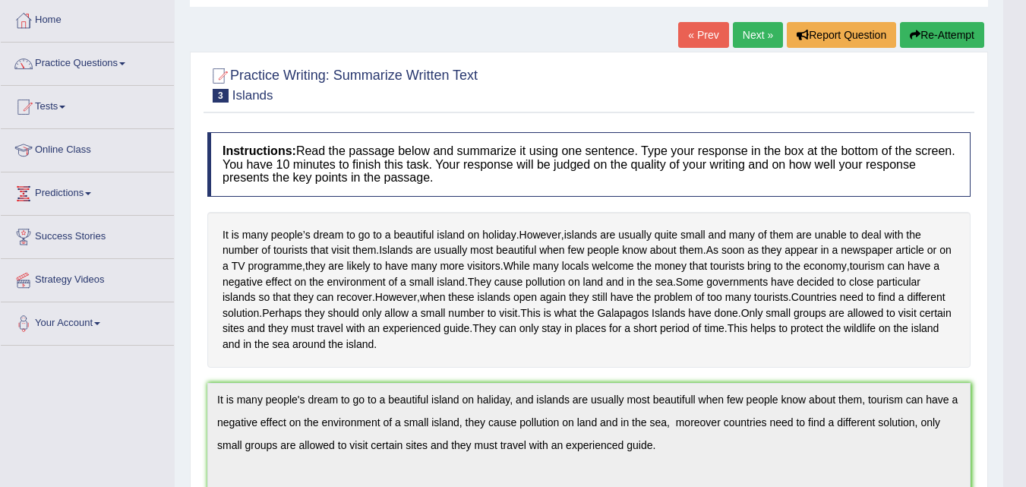
click at [746, 26] on link "Next »" at bounding box center [758, 35] width 50 height 26
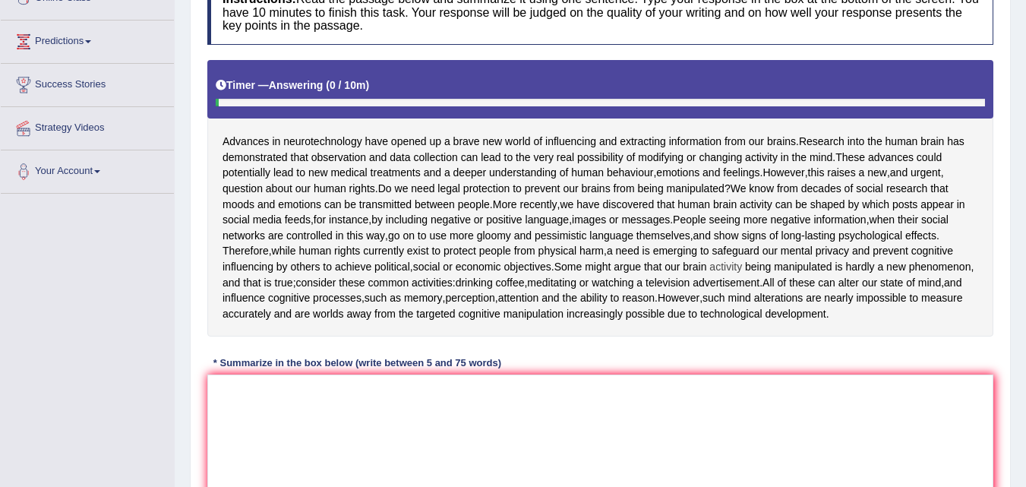
scroll to position [304, 0]
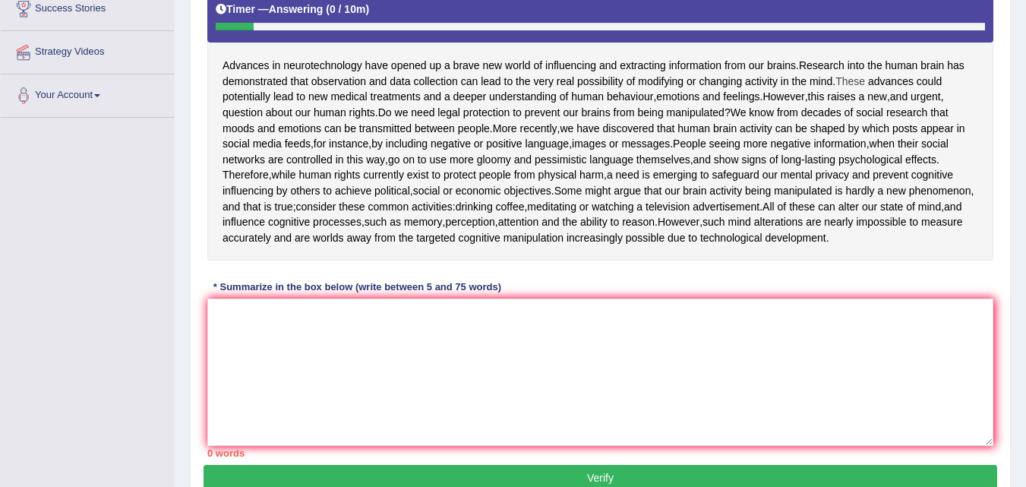
drag, startPoint x: 798, startPoint y: 62, endPoint x: 856, endPoint y: 80, distance: 60.5
click at [856, 80] on div "Advances in neurotechnology have opened up a brave new world of influencing and…" at bounding box center [600, 122] width 786 height 277
click at [274, 380] on textarea at bounding box center [600, 371] width 786 height 147
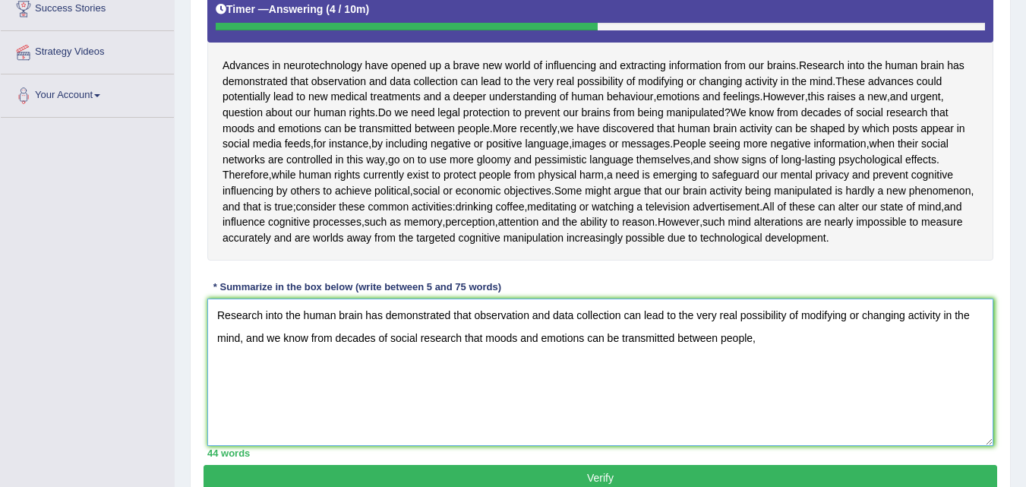
click at [774, 385] on textarea "Research into the human brain has demonstrated that observation and data collec…" at bounding box center [600, 371] width 786 height 147
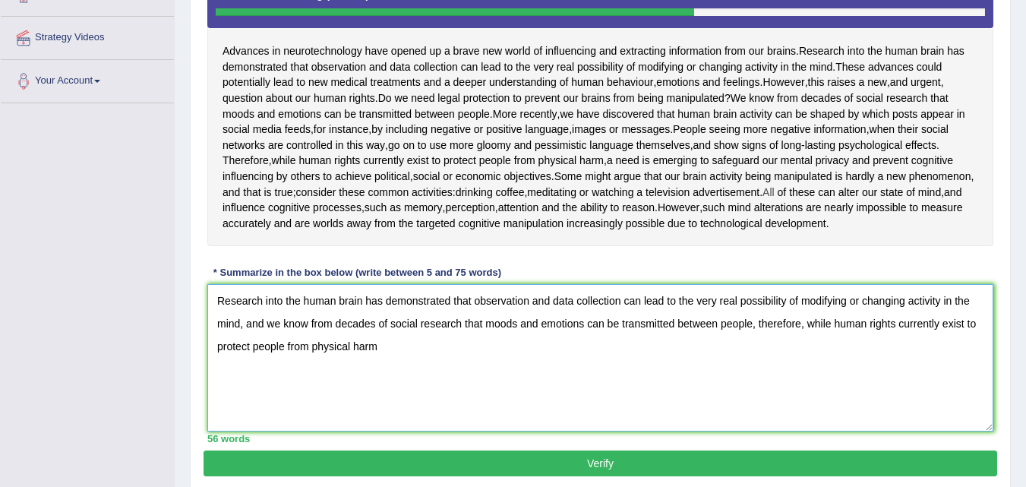
scroll to position [344, 0]
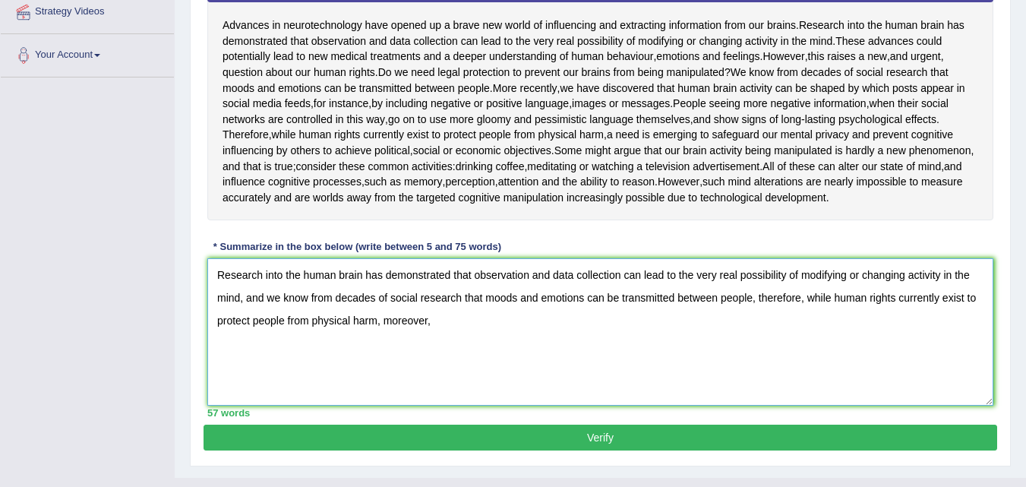
drag, startPoint x: 442, startPoint y: 371, endPoint x: 384, endPoint y: 371, distance: 57.7
click at [384, 371] on textarea "Research into the human brain has demonstrated that observation and data collec…" at bounding box center [600, 331] width 786 height 147
click at [466, 358] on textarea "Research into the human brain has demonstrated that observation and data collec…" at bounding box center [600, 331] width 786 height 147
drag, startPoint x: 447, startPoint y: 371, endPoint x: 384, endPoint y: 374, distance: 62.3
click at [384, 374] on textarea "Research into the human brain has demonstrated that observation and data collec…" at bounding box center [600, 331] width 786 height 147
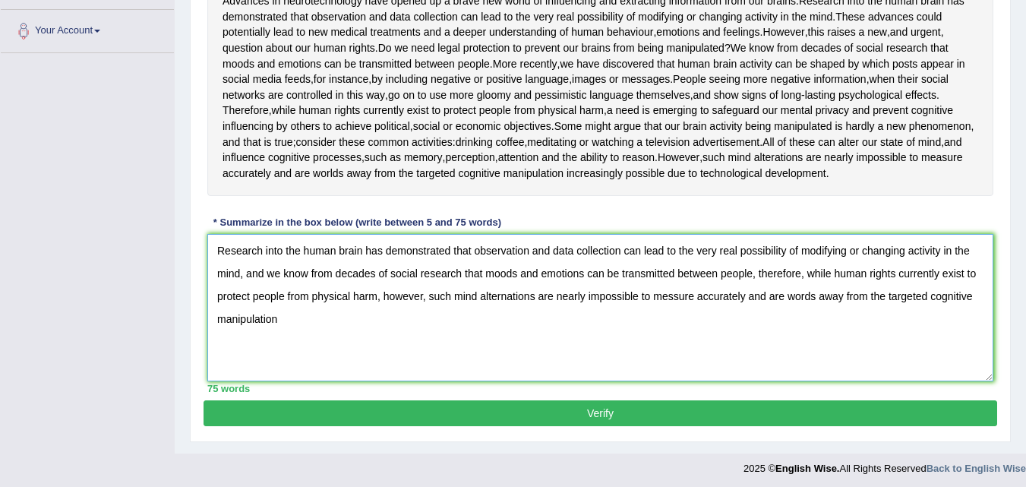
scroll to position [420, 0]
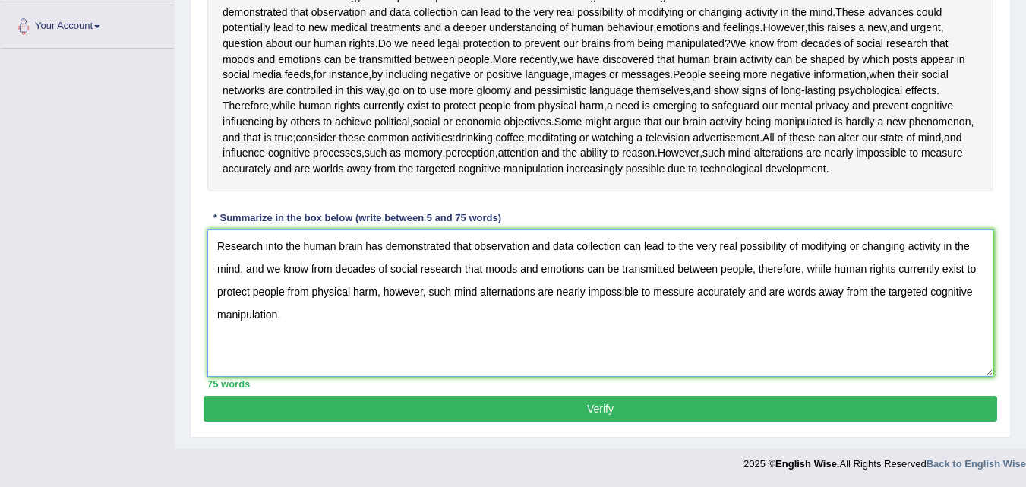
type textarea "Research into the human brain has demonstrated that observation and data collec…"
click at [612, 399] on button "Verify" at bounding box center [601, 409] width 794 height 26
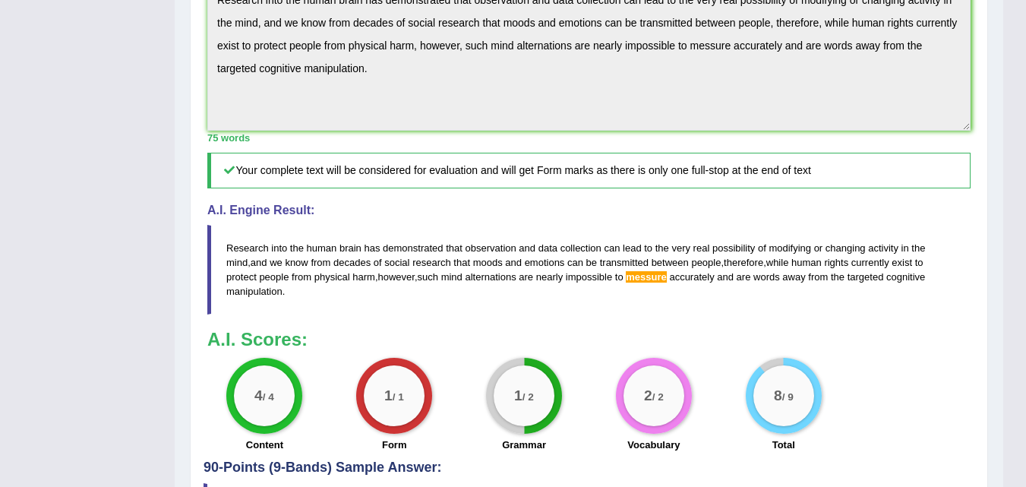
scroll to position [580, 0]
